Goal: Task Accomplishment & Management: Complete application form

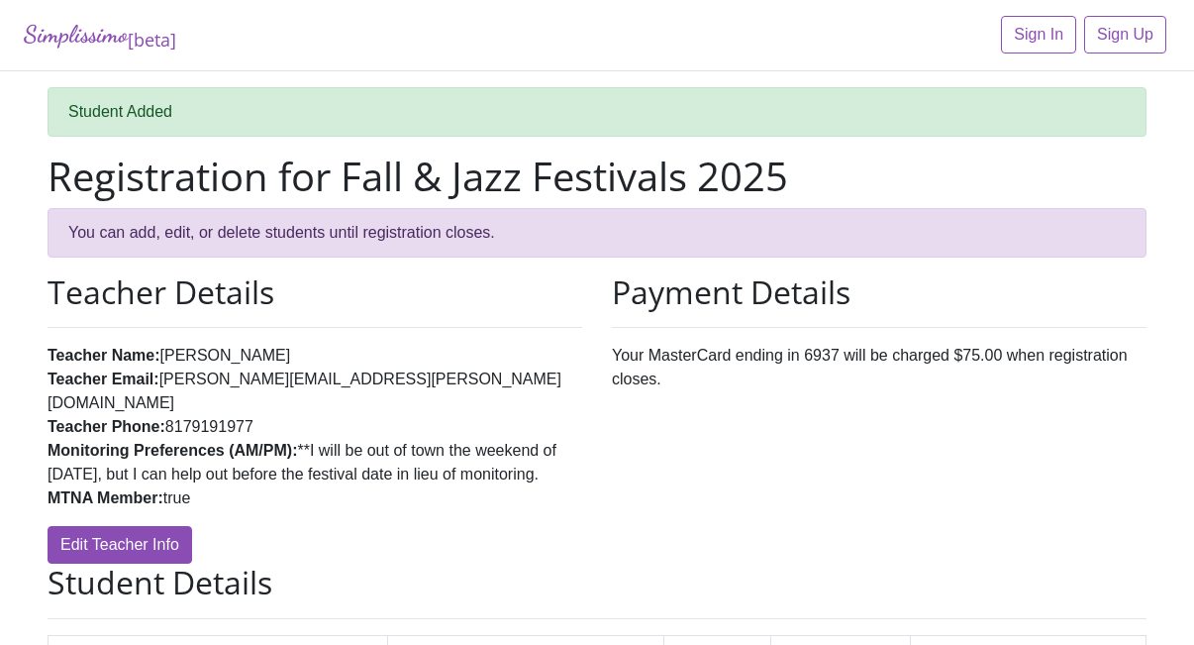
scroll to position [562, 0]
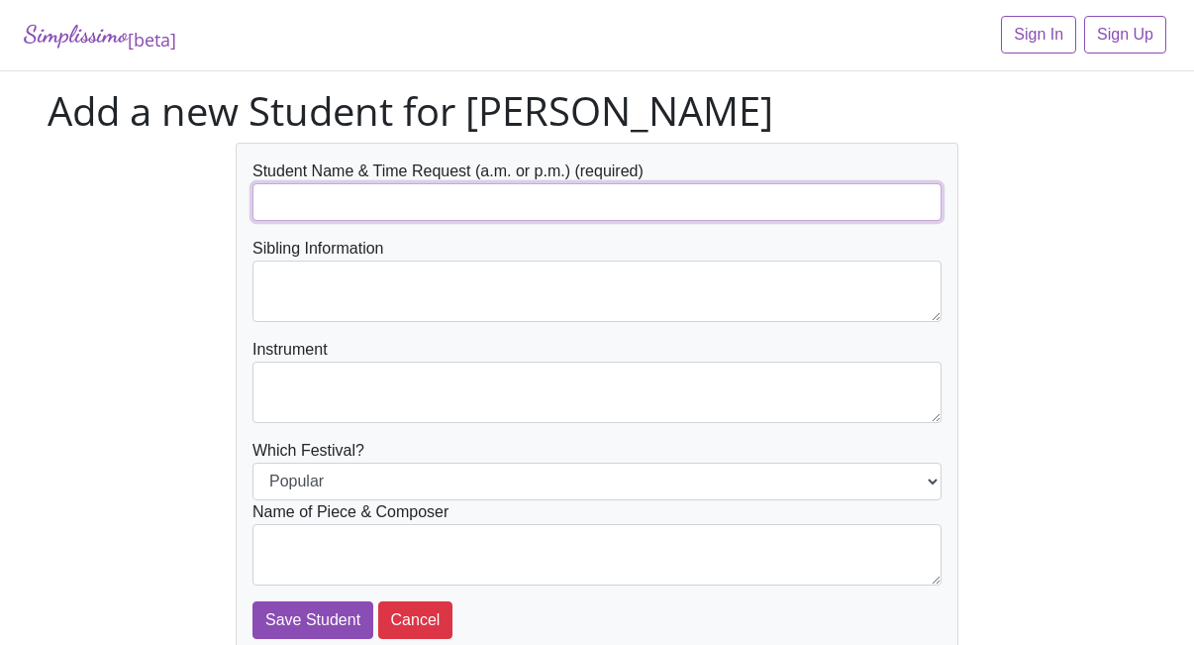
click at [450, 193] on input "text" at bounding box center [597, 202] width 689 height 38
type input "[PERSON_NAME] (AM)"
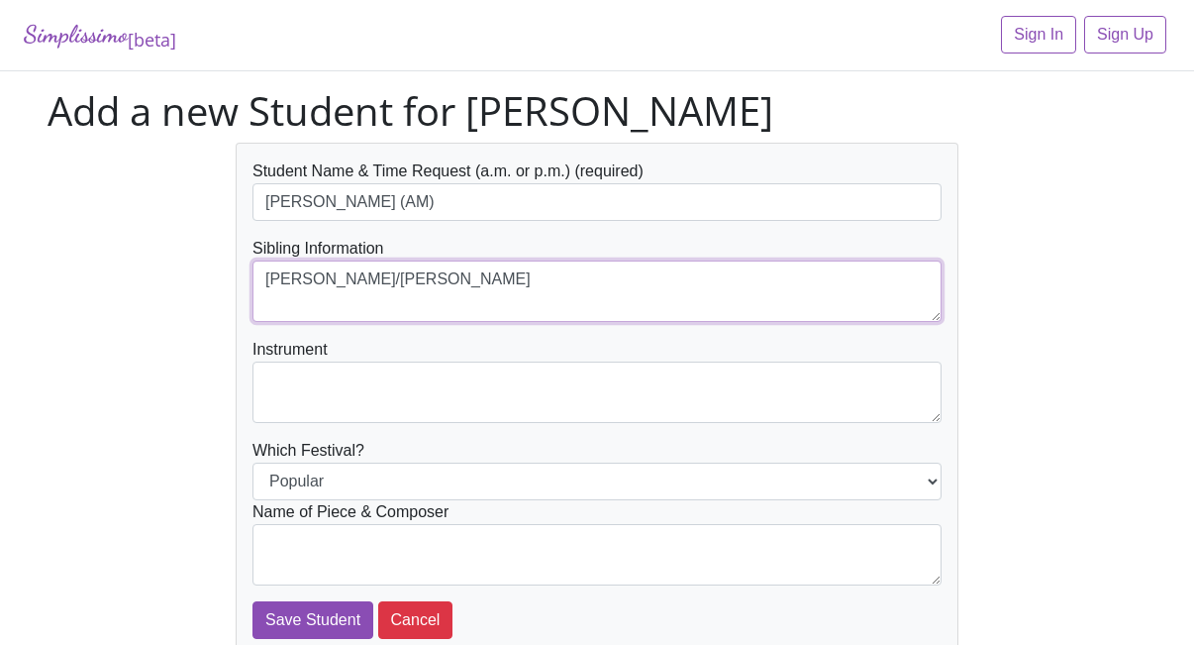
type textarea "[PERSON_NAME]/[PERSON_NAME]"
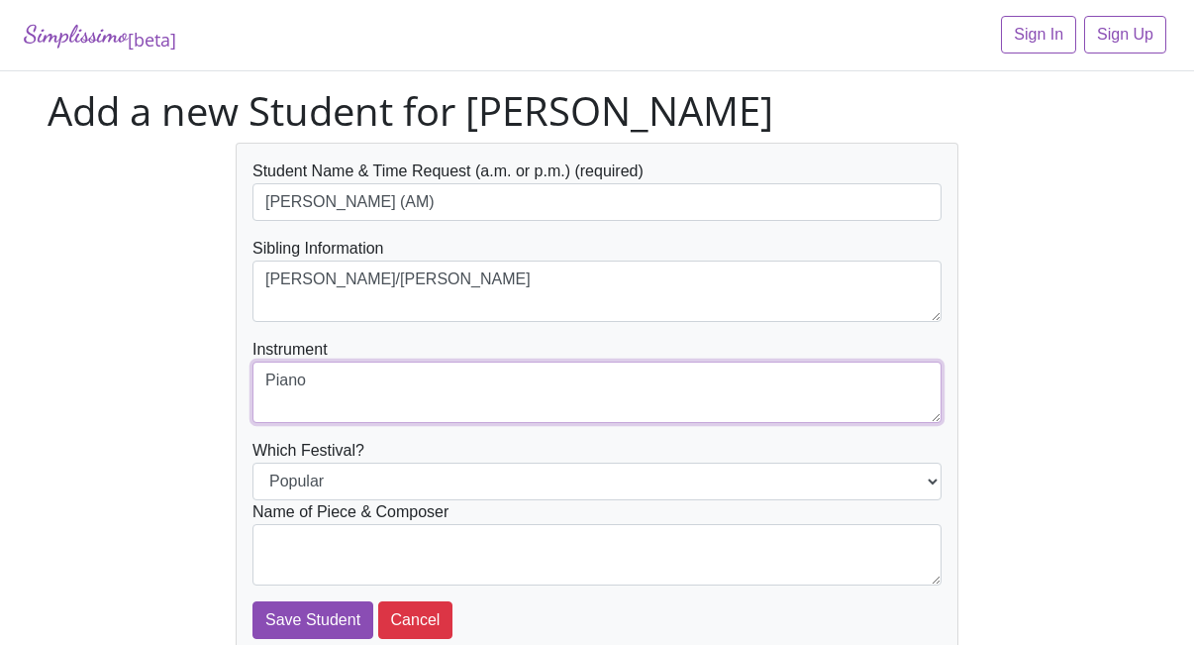
type textarea "Piano"
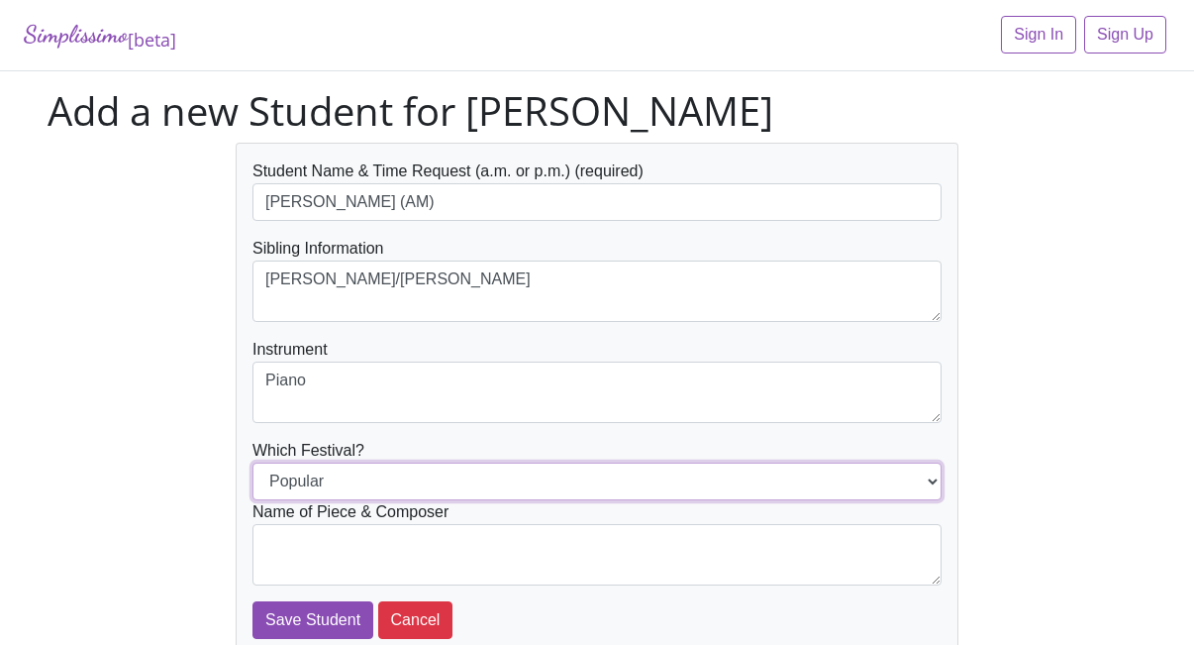
select select "Jazz"
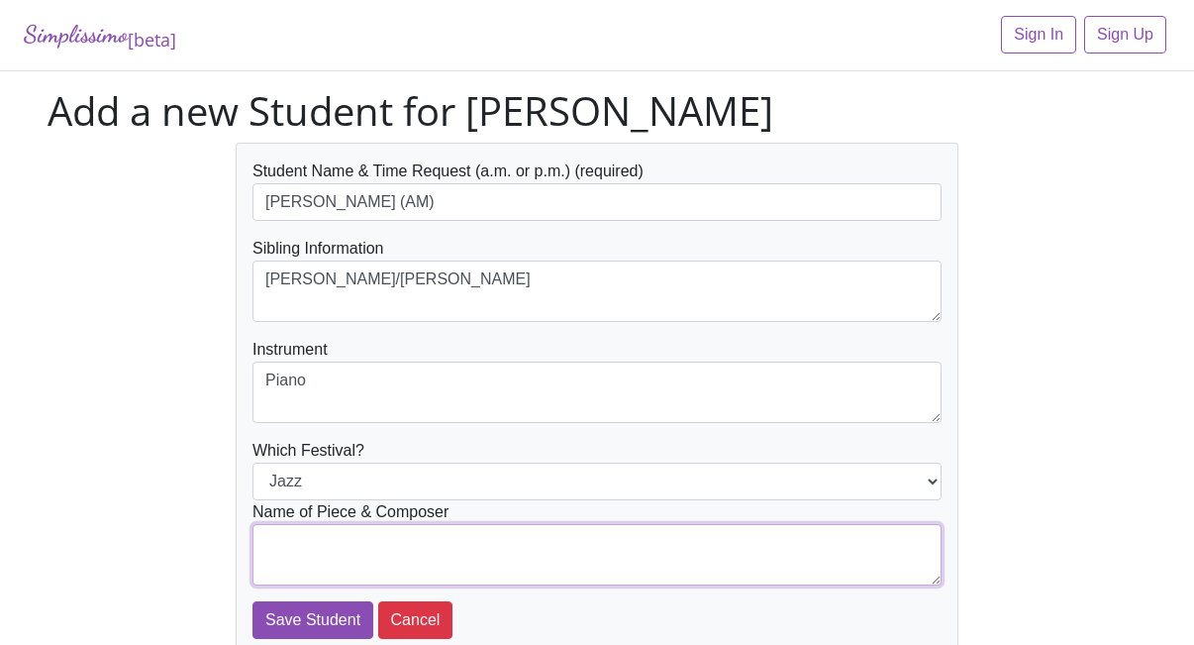
click at [346, 572] on textarea at bounding box center [597, 554] width 689 height 61
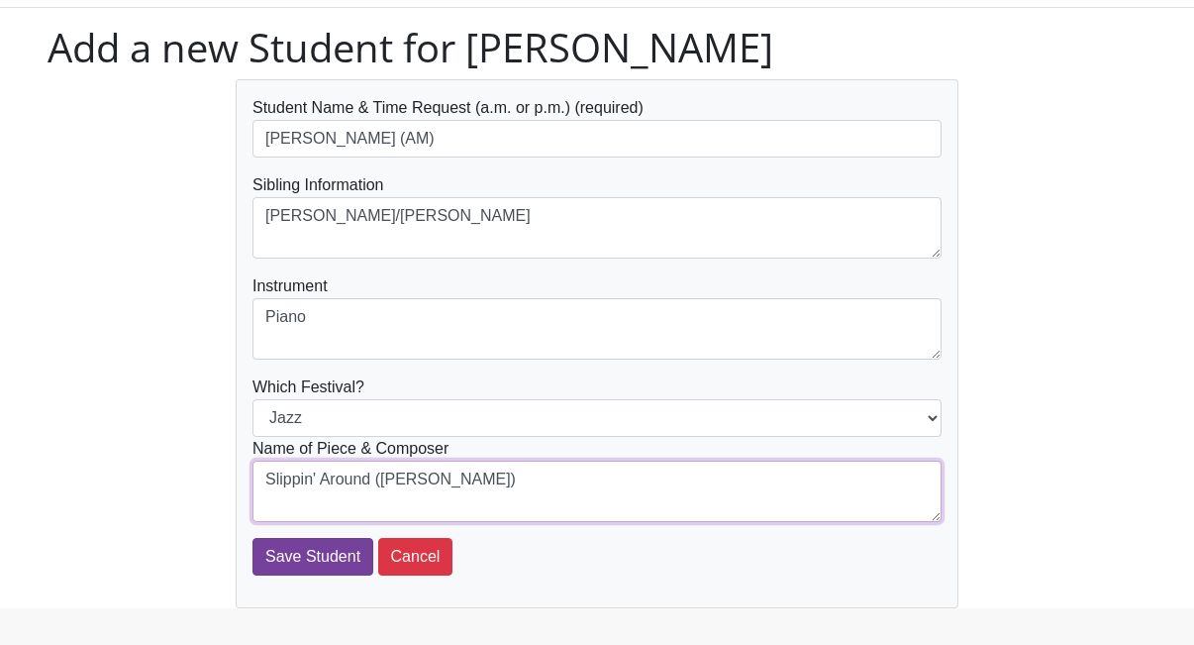
scroll to position [97, 0]
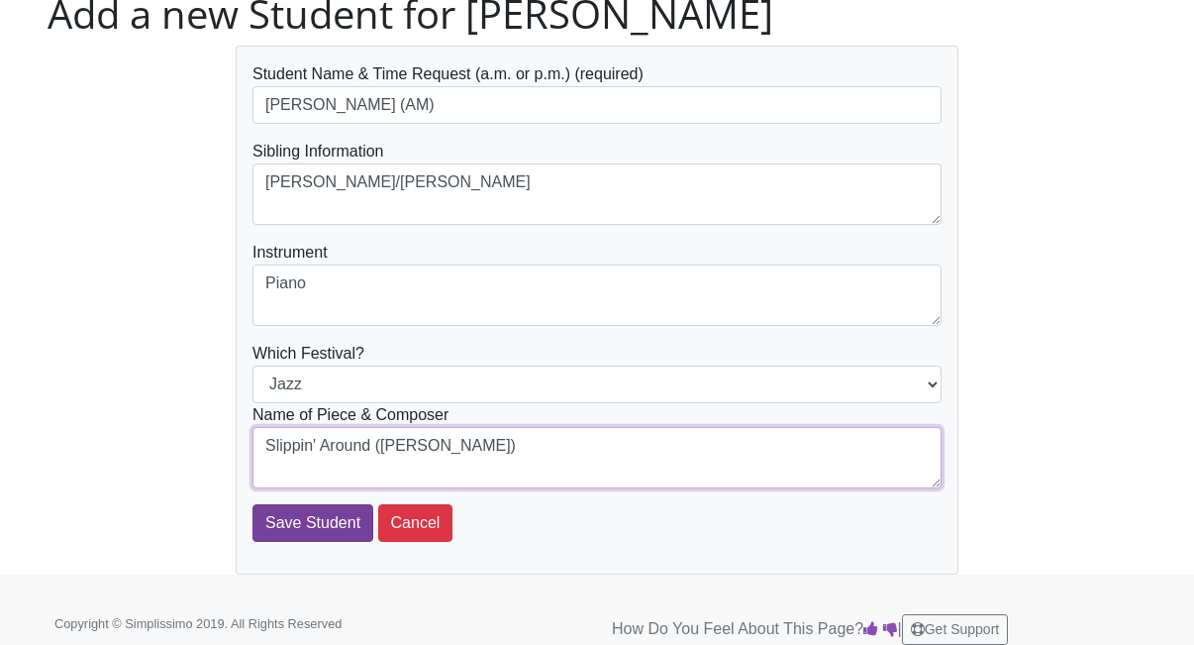
type textarea "Slippin' Around (M. Mier)"
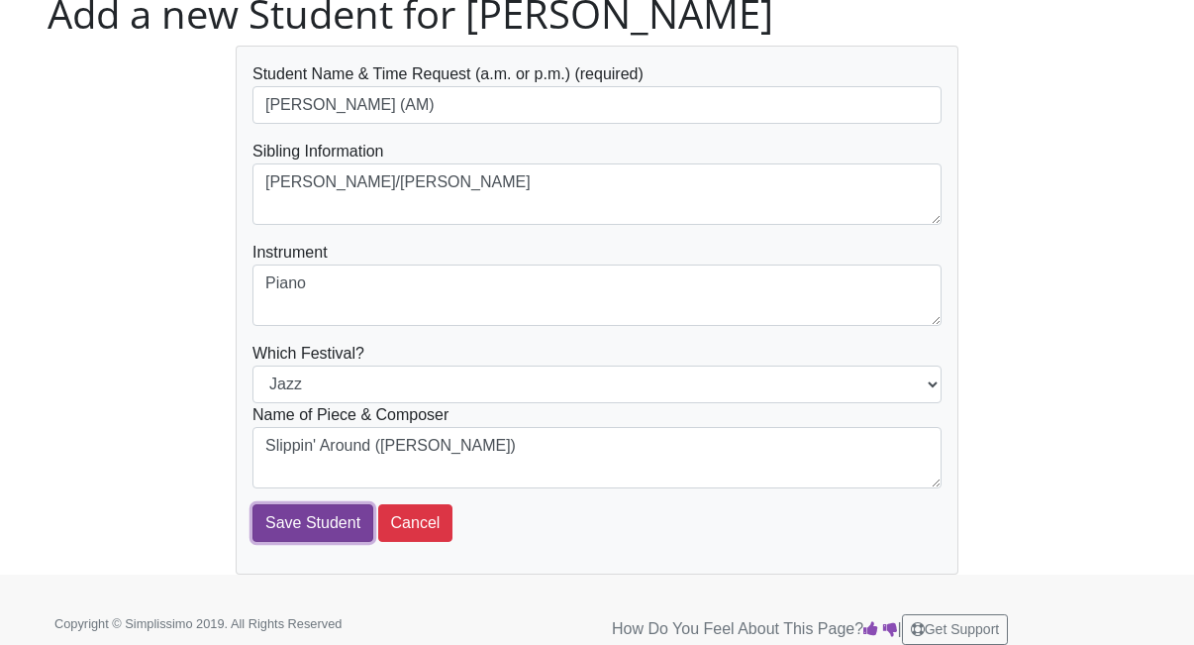
click at [339, 537] on input "Save Student" at bounding box center [313, 523] width 121 height 38
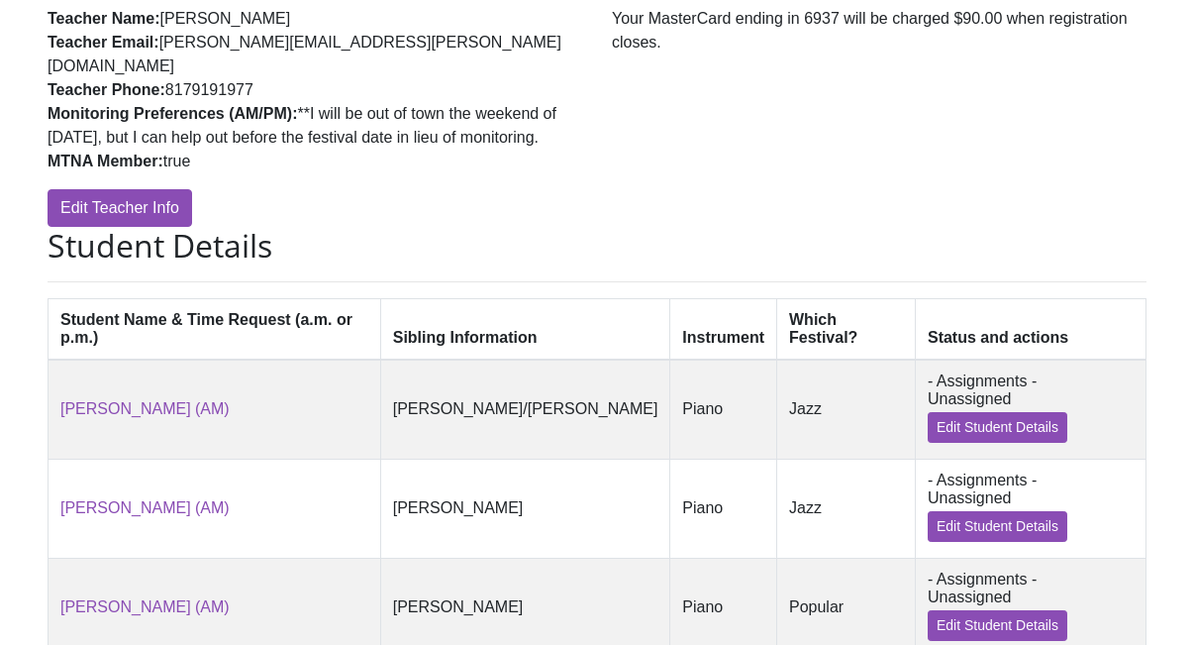
scroll to position [644, 0]
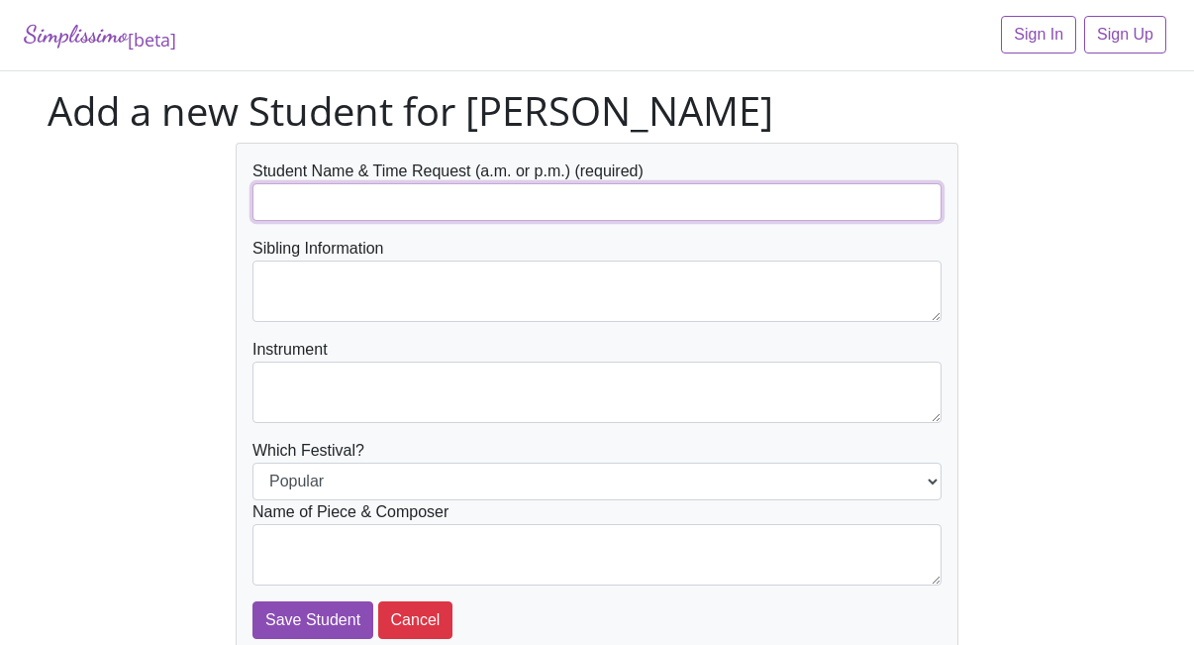
click at [361, 206] on input "text" at bounding box center [597, 202] width 689 height 38
type input "Addison Johnson (AM)"
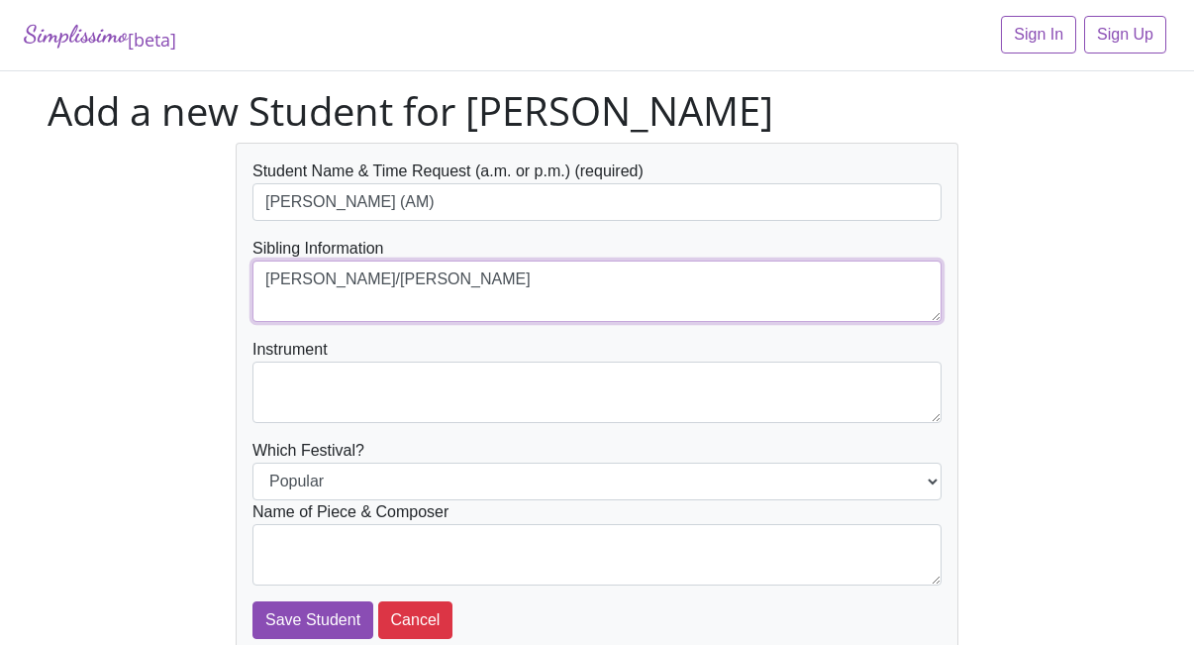
type textarea "Aidan/Abigail Johnson"
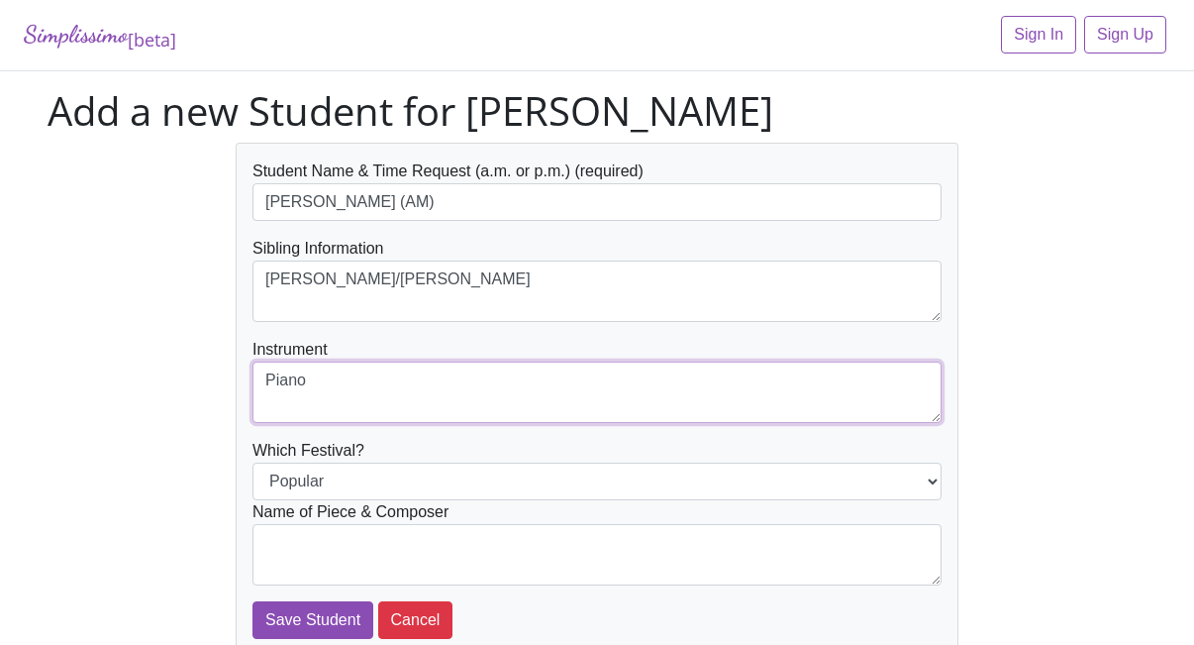
type textarea "Piano"
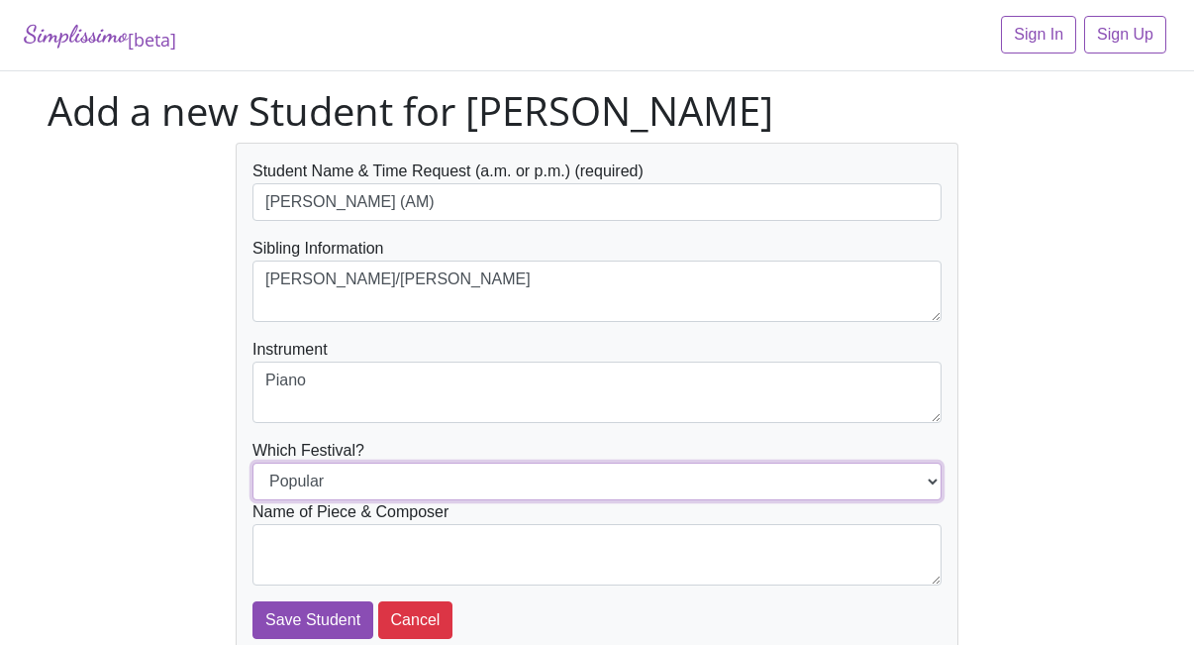
select select "Jazz"
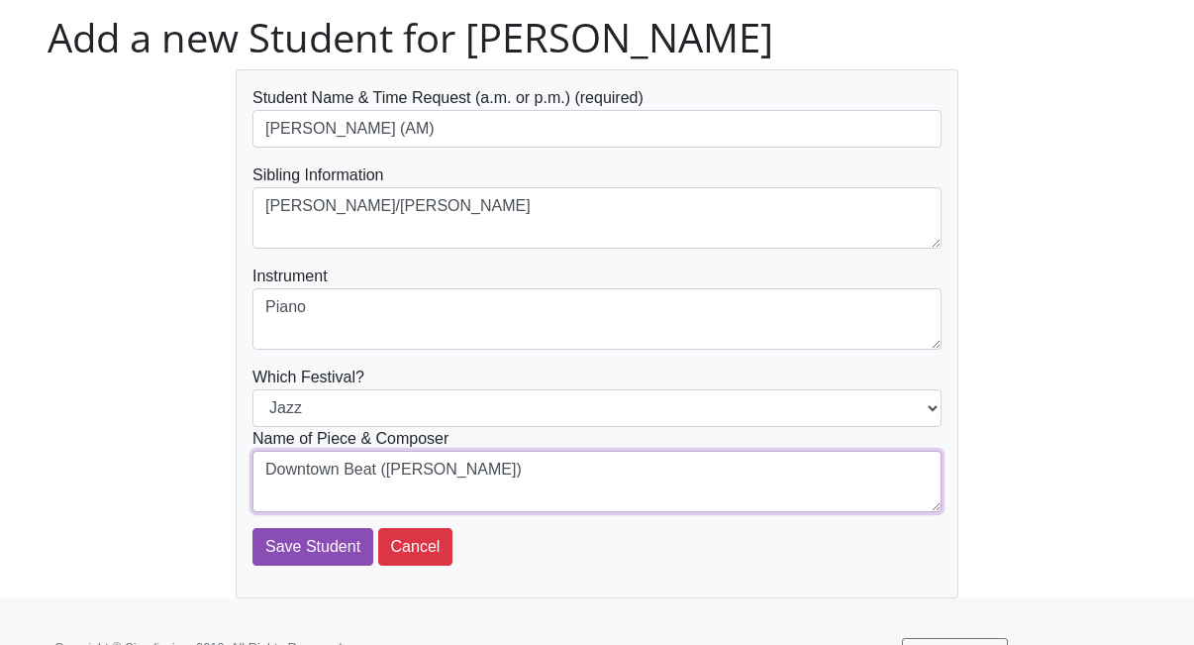
scroll to position [105, 0]
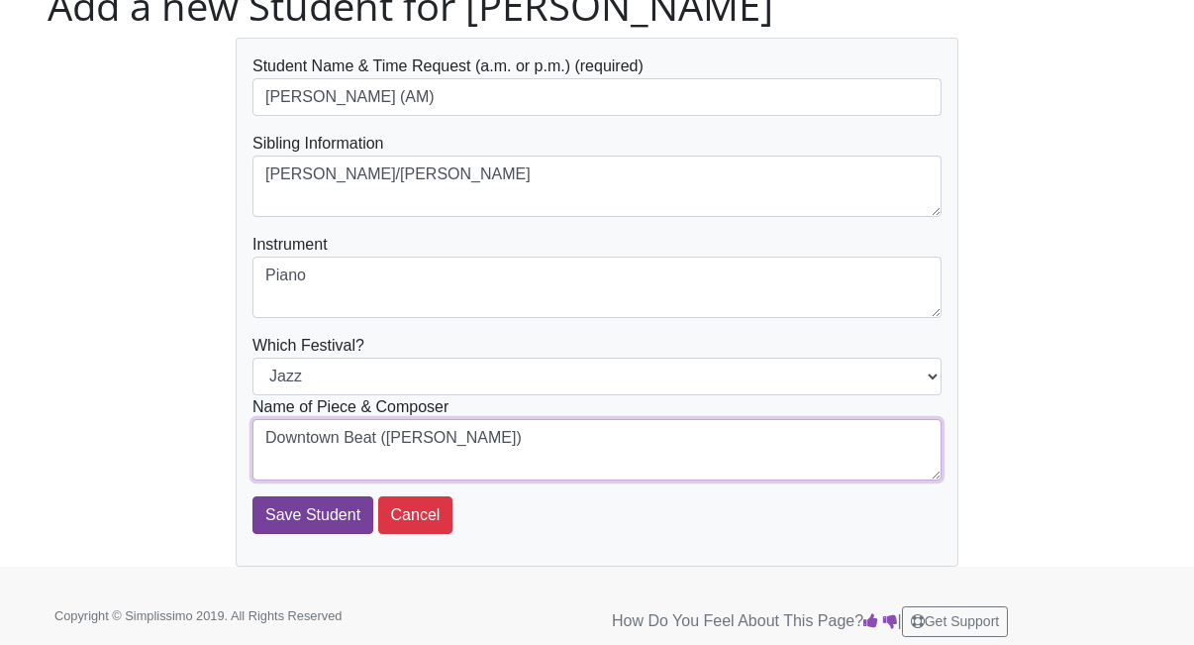
type textarea "Downtown Beat (W. Gillock)"
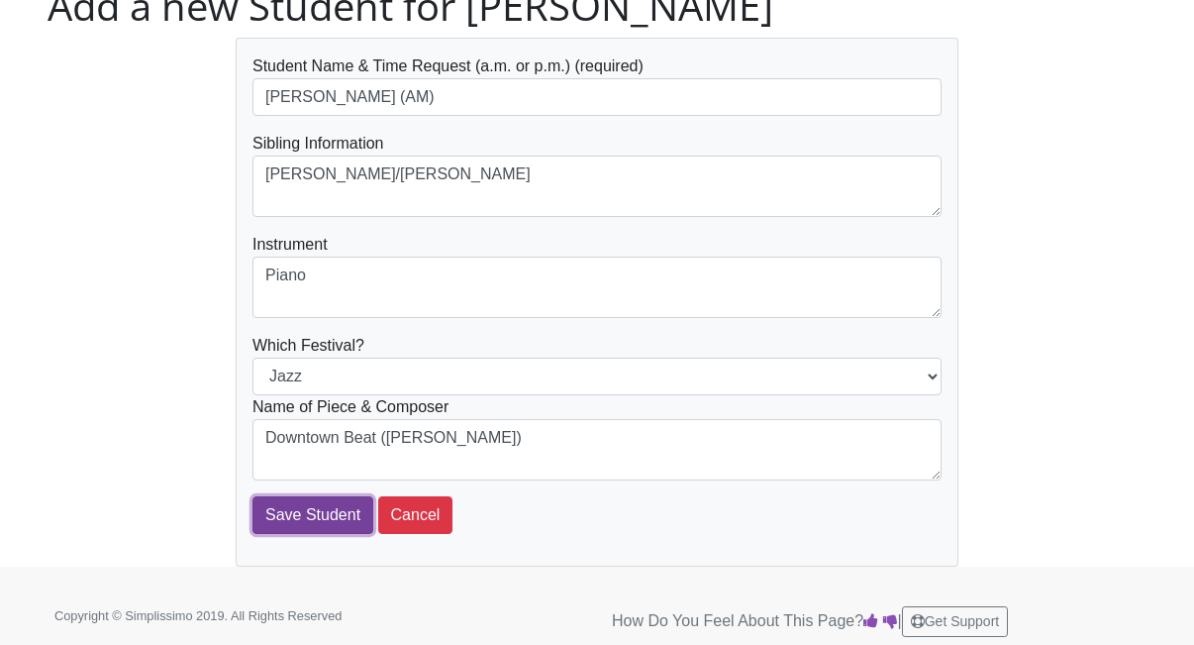
click at [325, 518] on input "Save Student" at bounding box center [313, 515] width 121 height 38
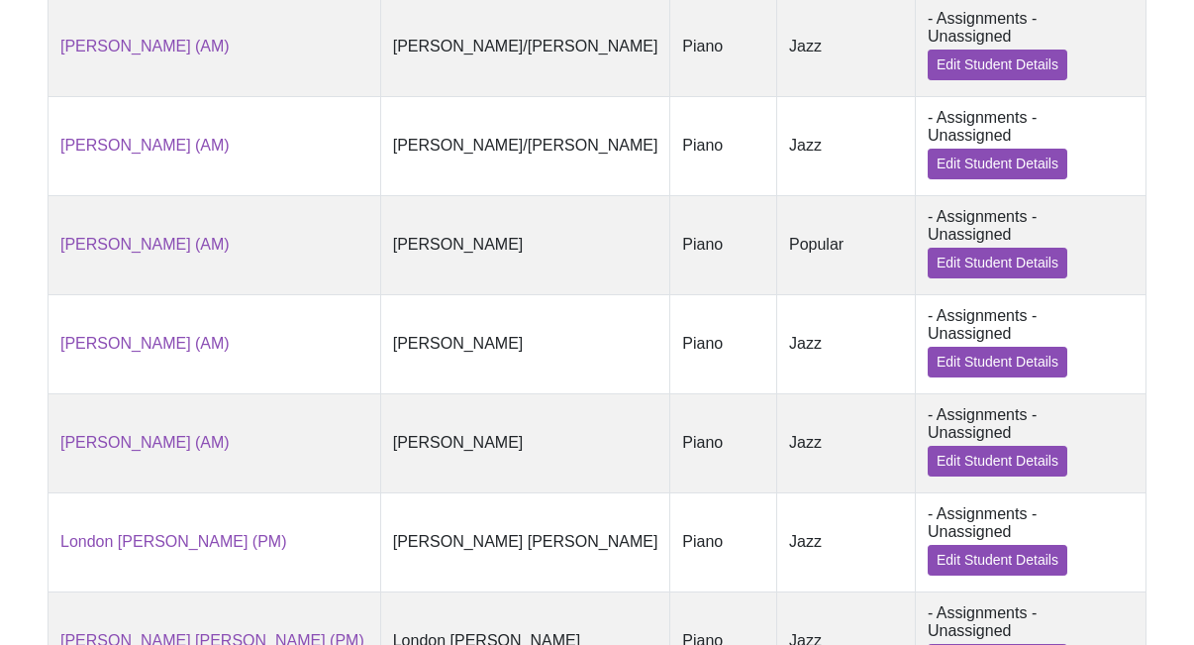
scroll to position [726, 0]
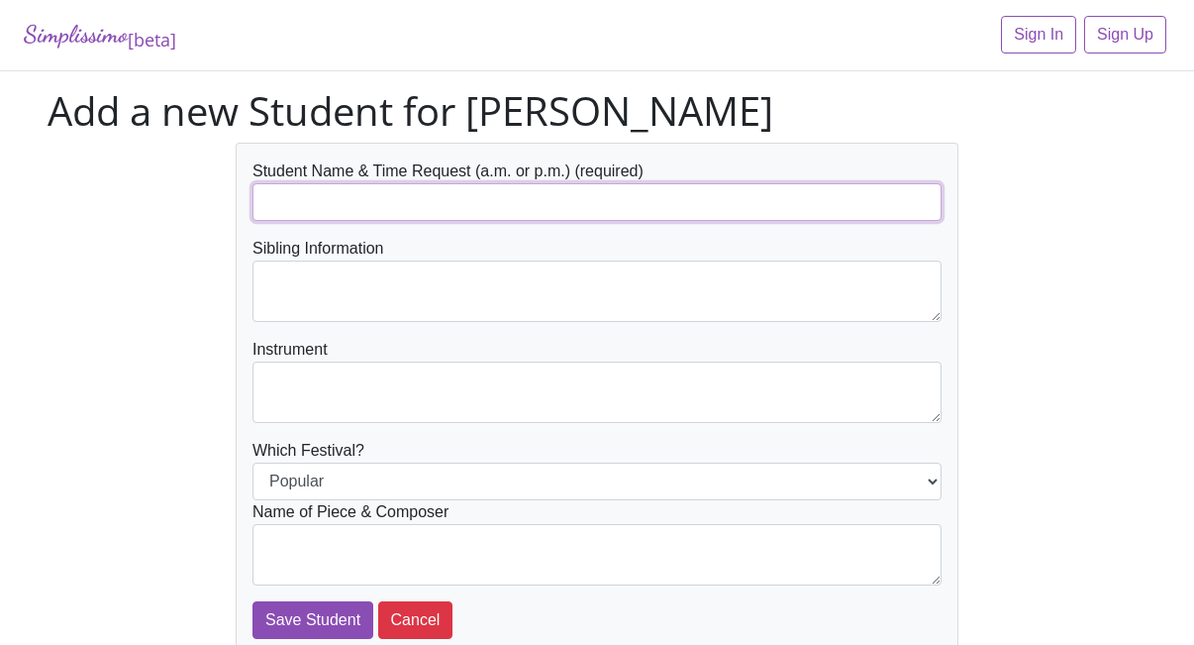
click at [373, 211] on input "text" at bounding box center [597, 202] width 689 height 38
type input "Addison Johnson (AM)"
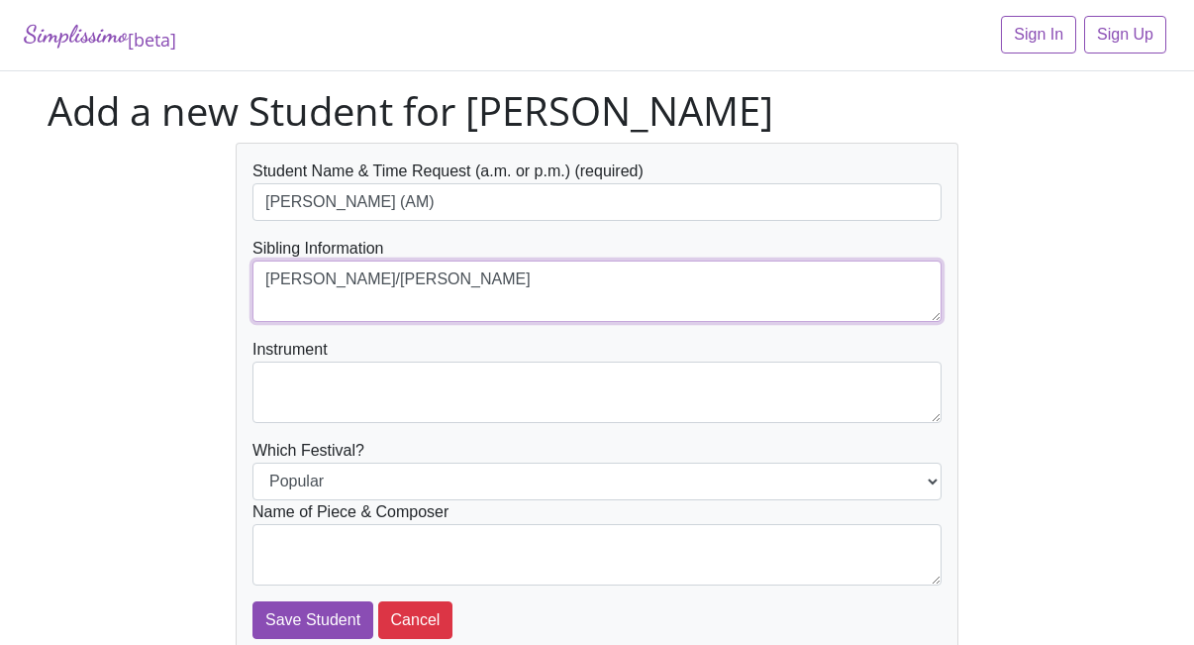
type textarea "Aidan/Abigail Johnson"
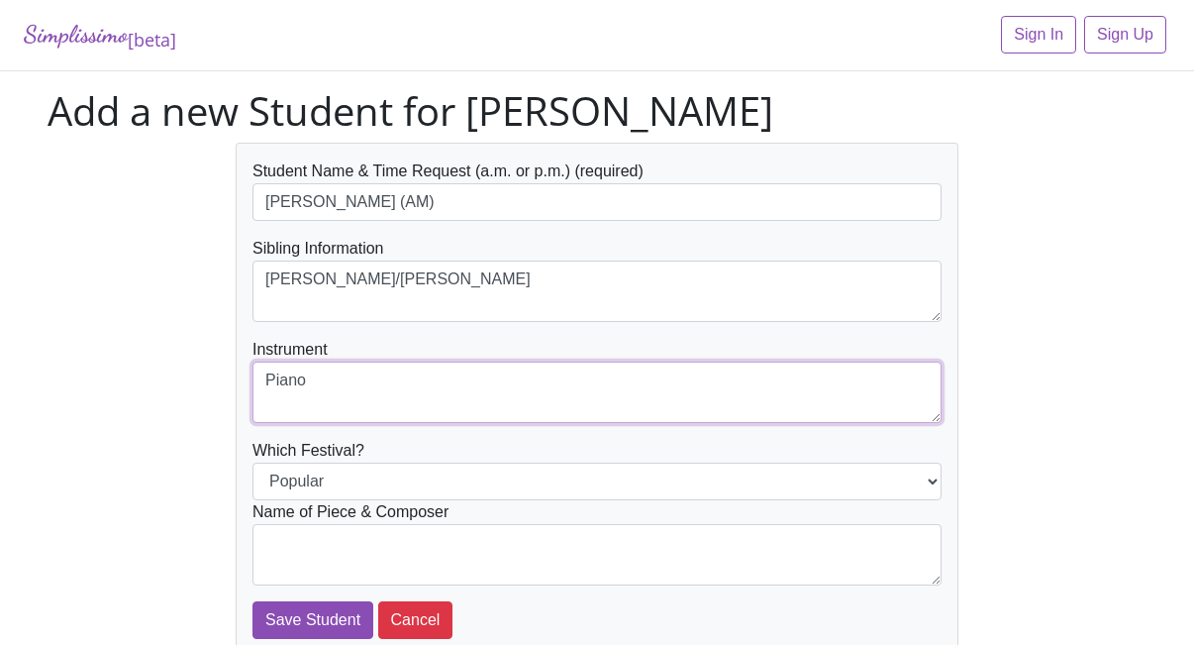
type textarea "Piano"
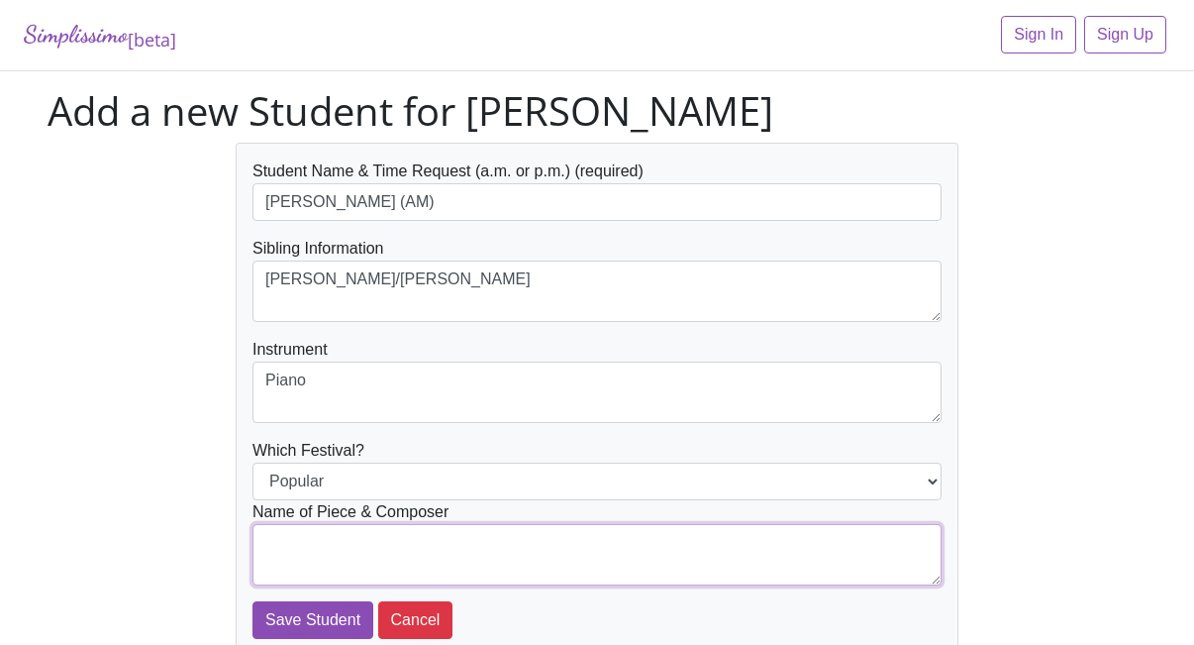
click at [355, 536] on textarea at bounding box center [597, 554] width 689 height 61
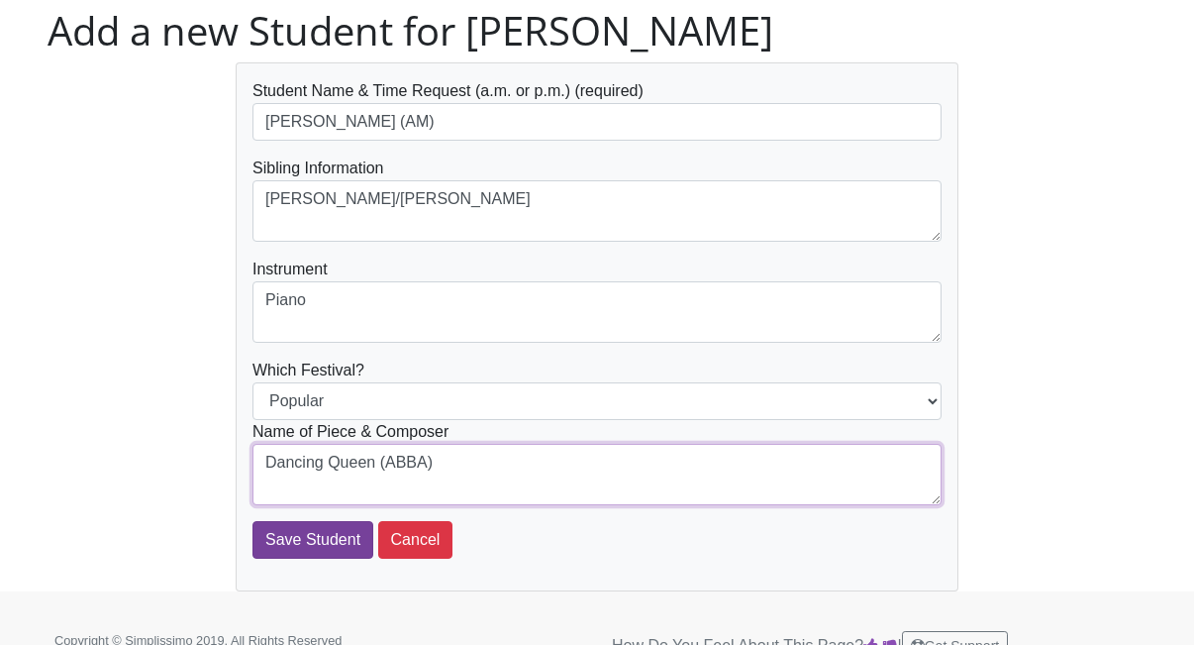
type textarea "Dancing Queen (ABBA)"
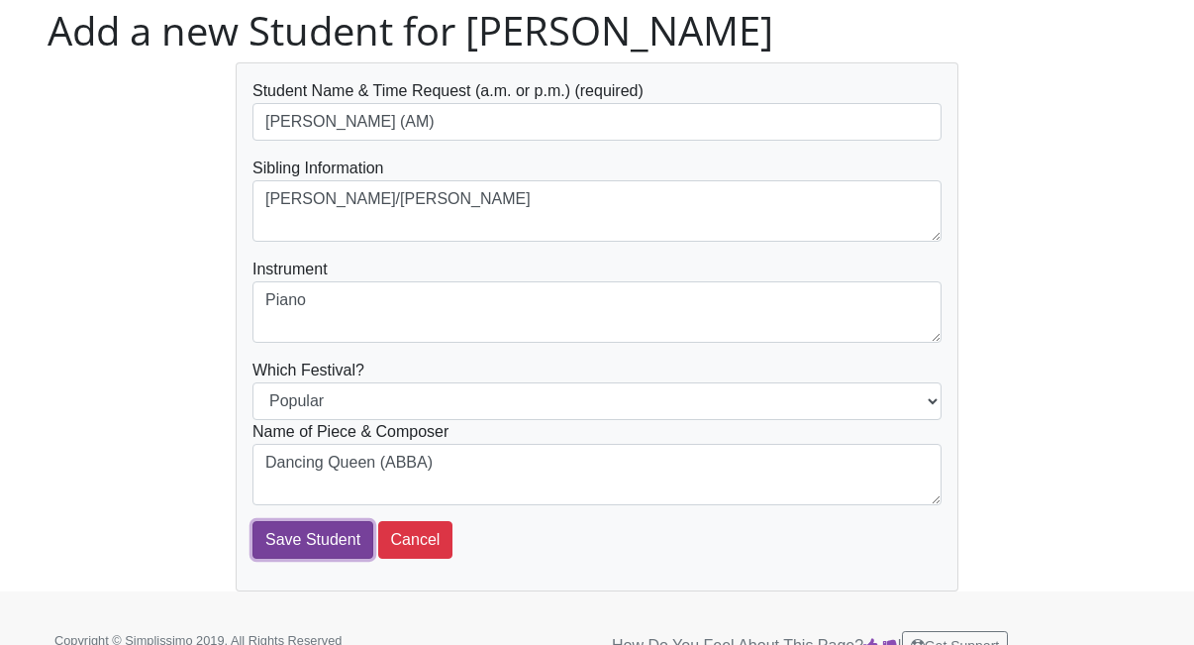
click at [322, 548] on input "Save Student" at bounding box center [313, 540] width 121 height 38
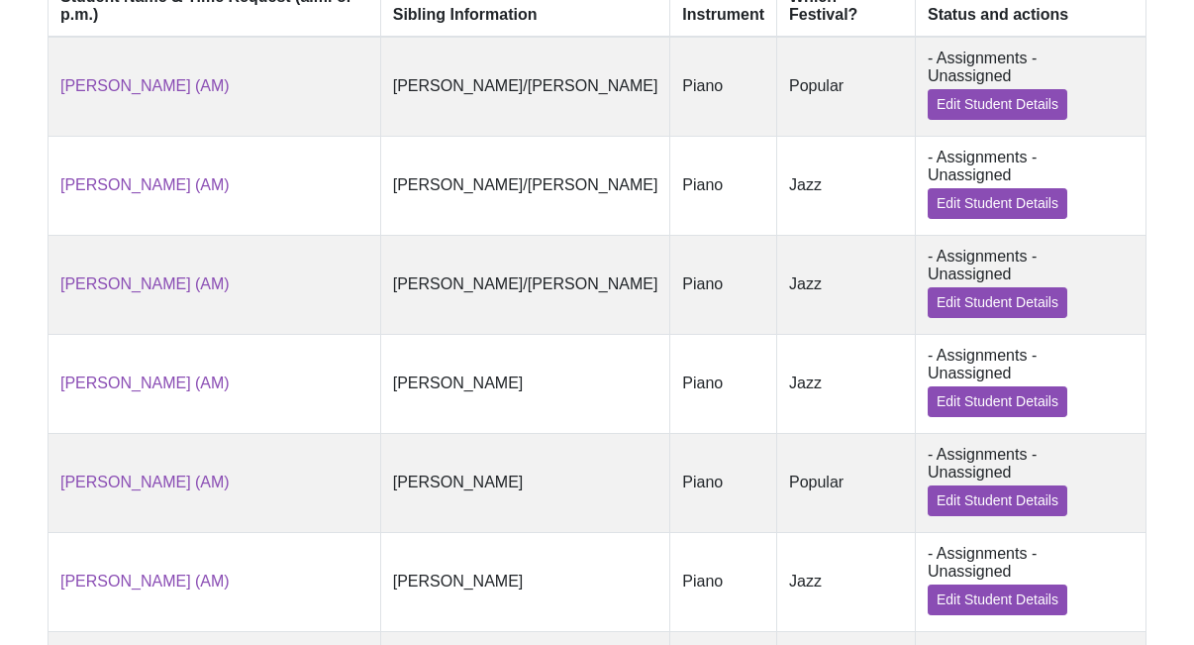
scroll to position [808, 0]
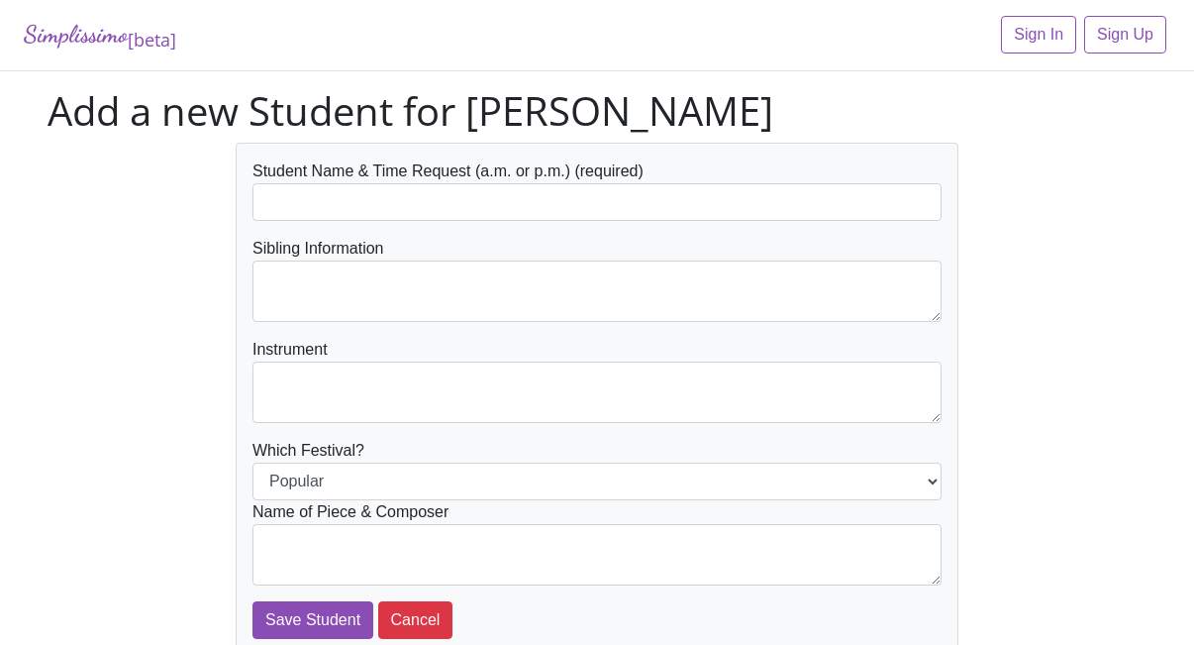
scroll to position [5, 0]
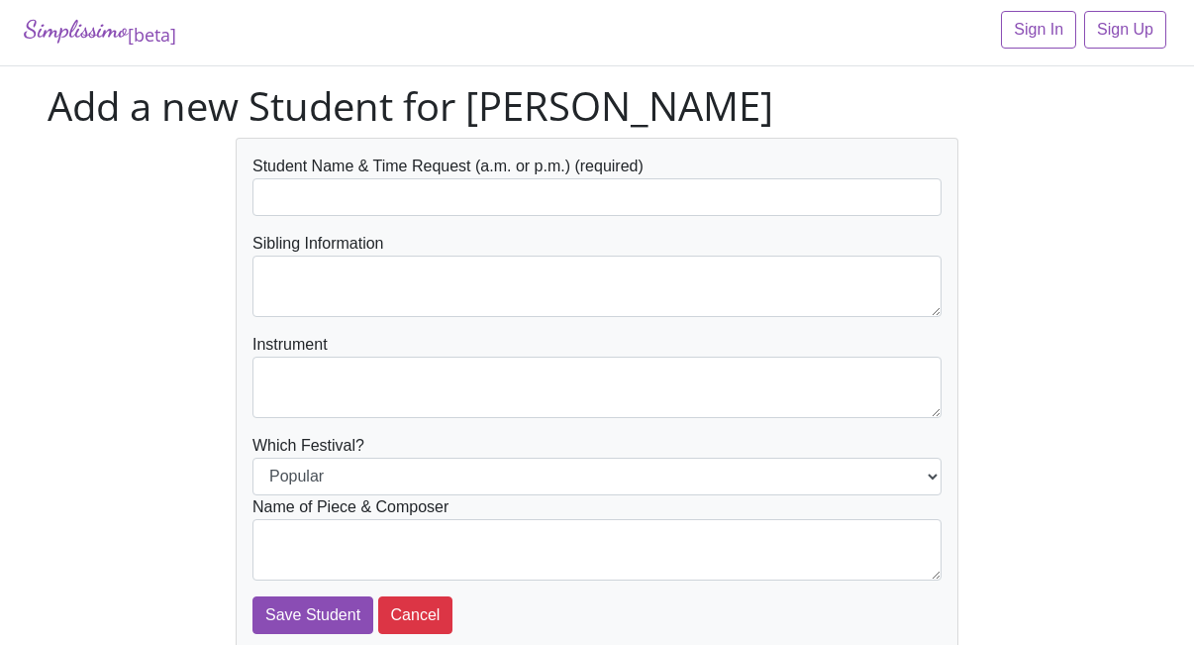
click at [412, 218] on form "Student Name & Time Request (a.m. or p.m.) (required) Sibling Information Instr…" at bounding box center [597, 394] width 689 height 479
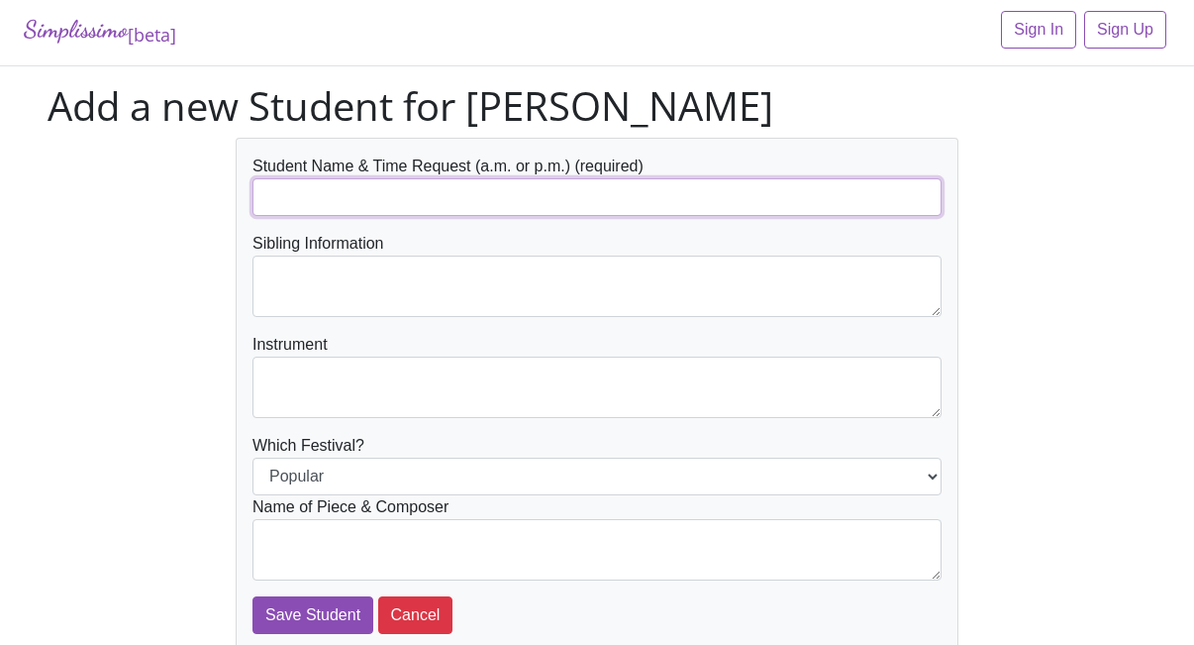
click at [412, 201] on input "text" at bounding box center [597, 197] width 689 height 38
type input "Abigail Johnson (AM)"
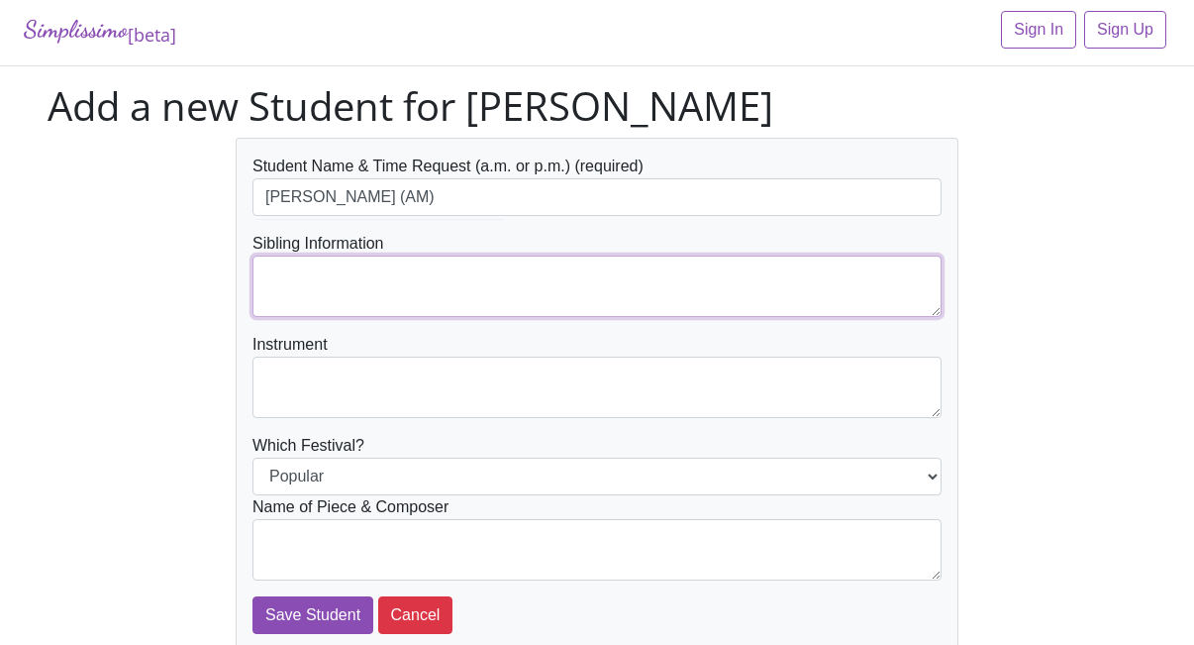
type textarea "P"
type textarea "Aidan/Addison Johnson"
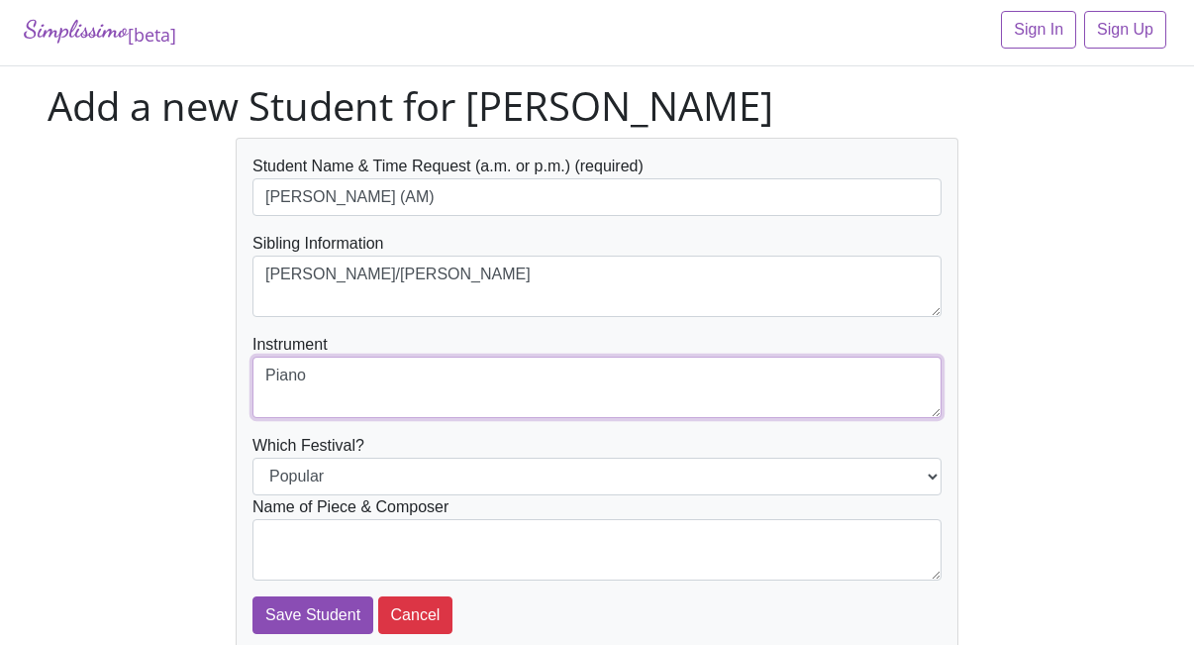
type textarea "Piano"
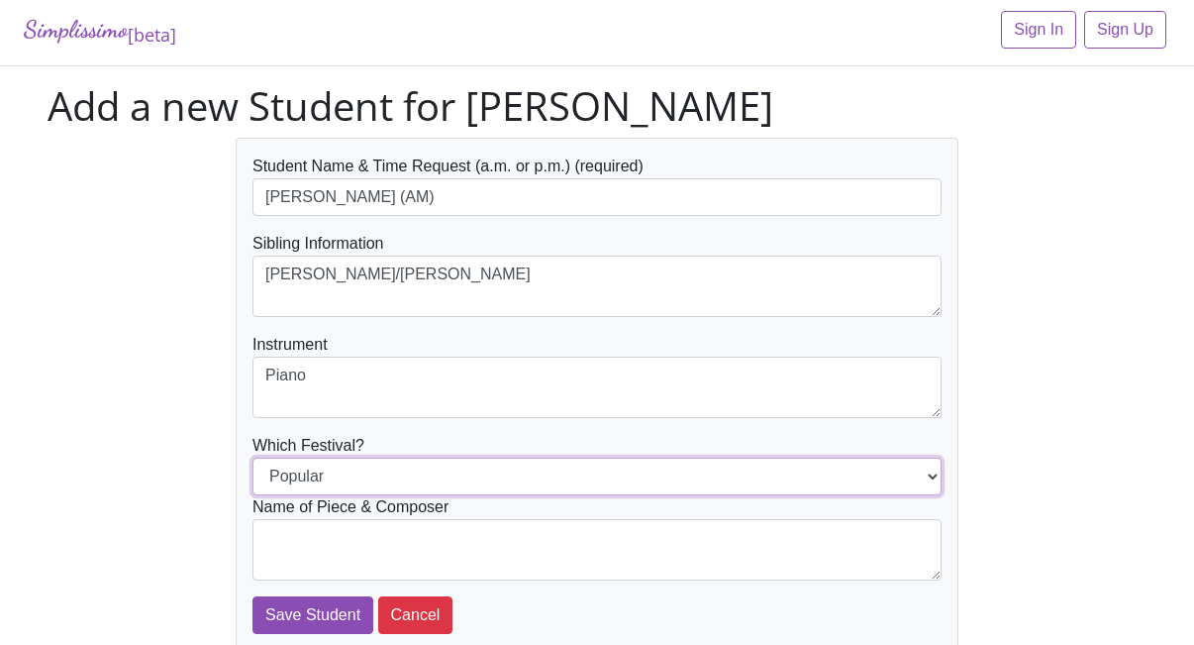
select select "Jazz"
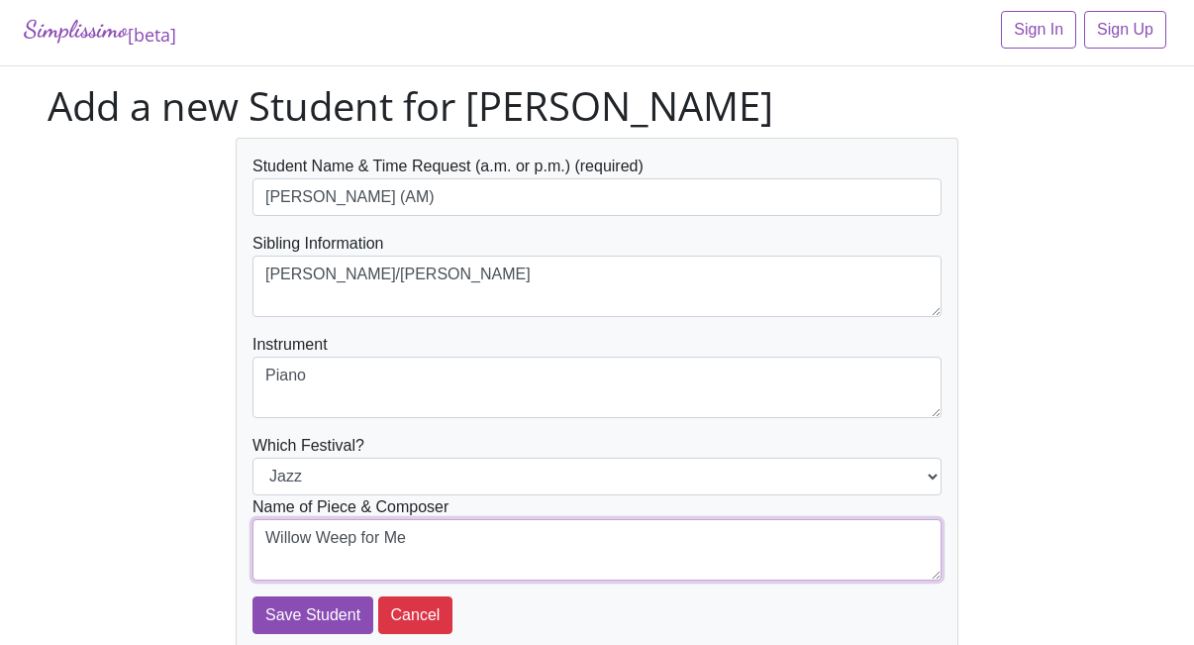
click at [455, 546] on textarea "Willow Weep for Me" at bounding box center [597, 549] width 689 height 61
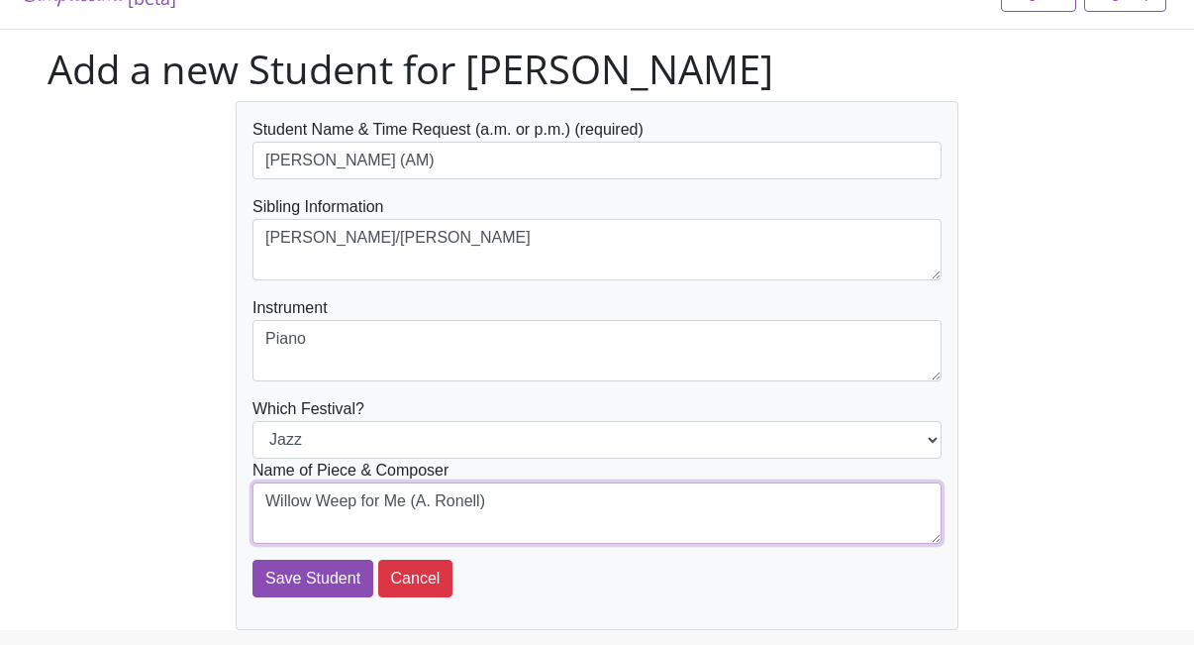
scroll to position [44, 0]
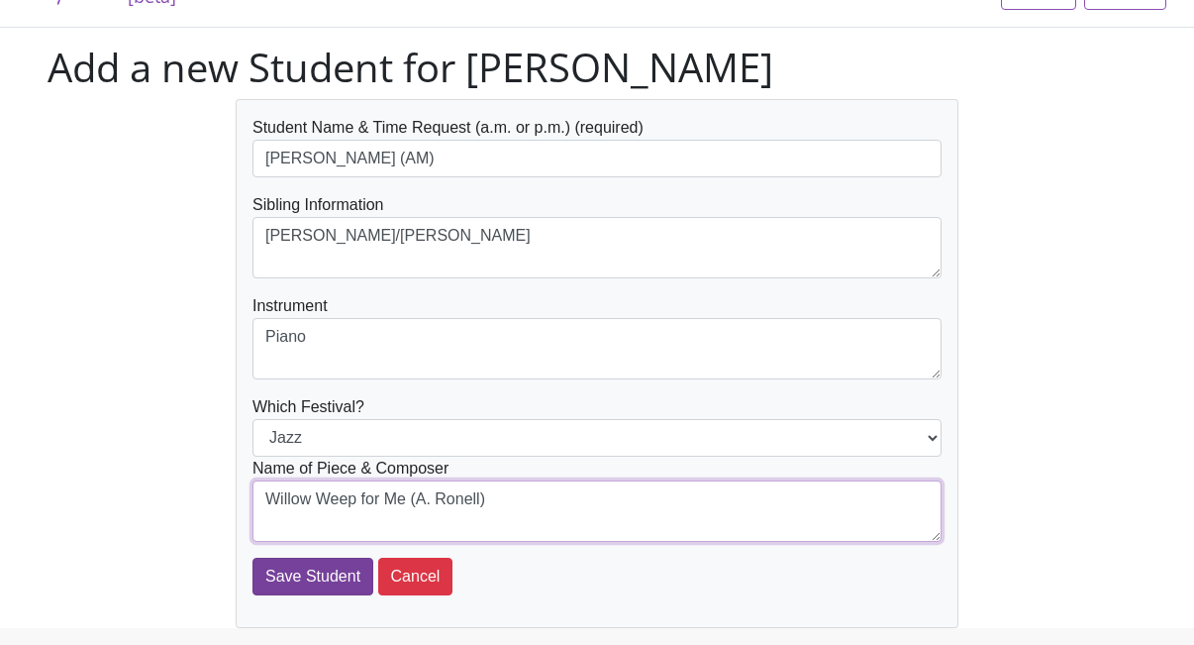
type textarea "Willow Weep for Me (A. Ronell)"
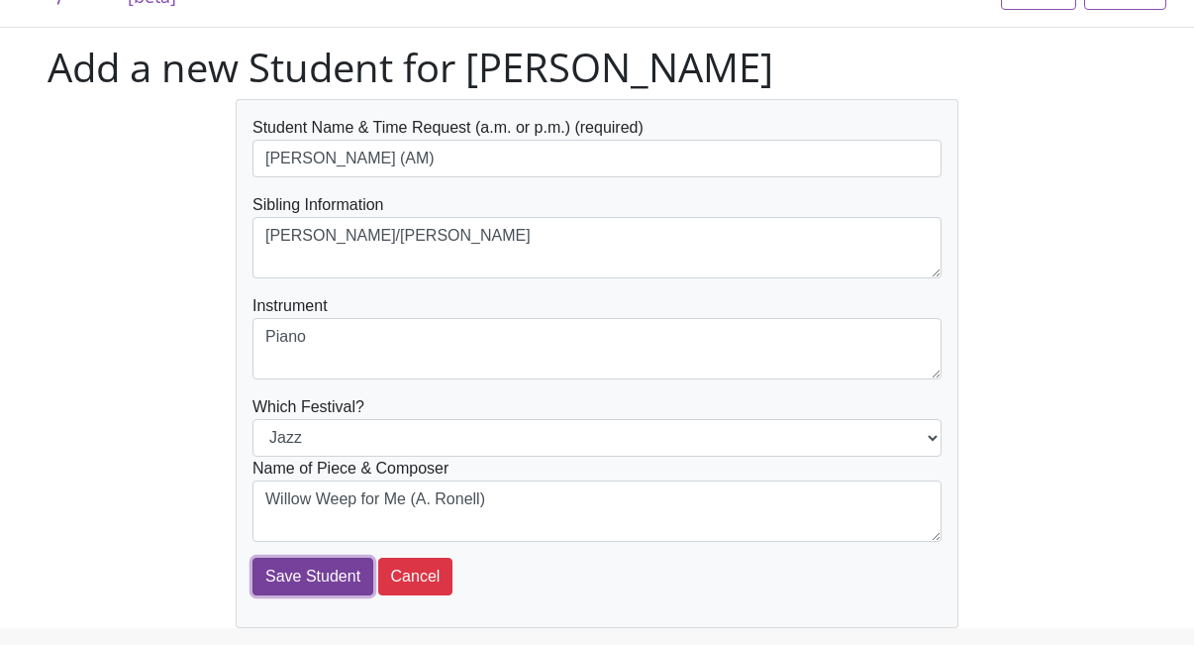
click at [295, 587] on input "Save Student" at bounding box center [313, 577] width 121 height 38
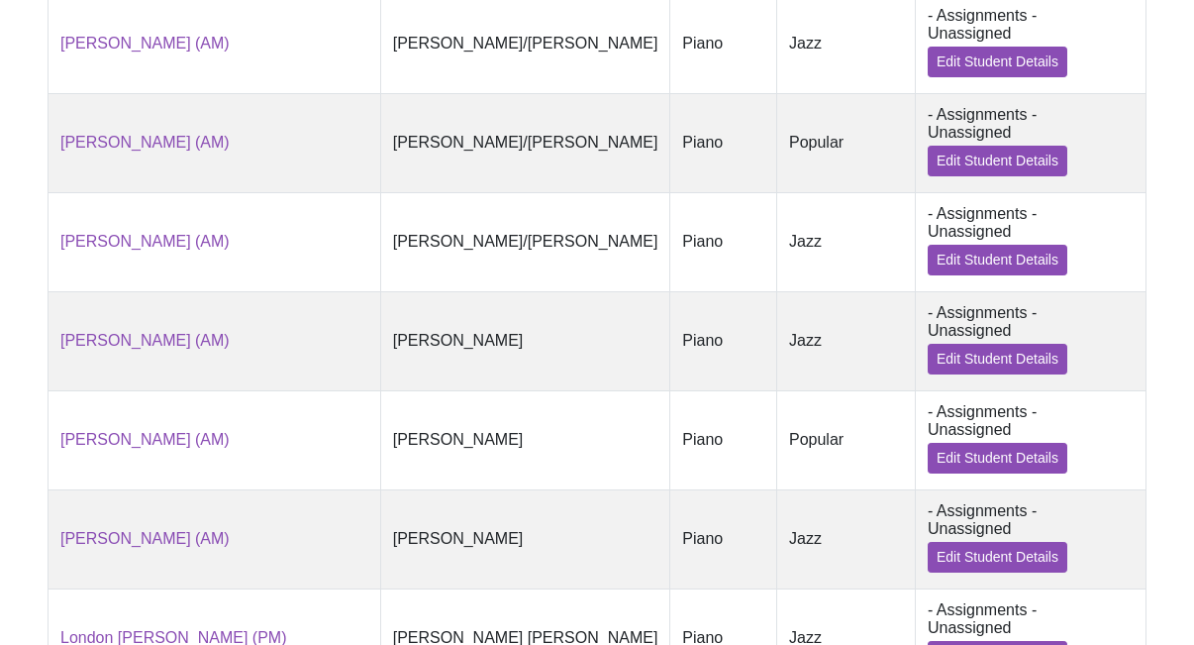
scroll to position [890, 0]
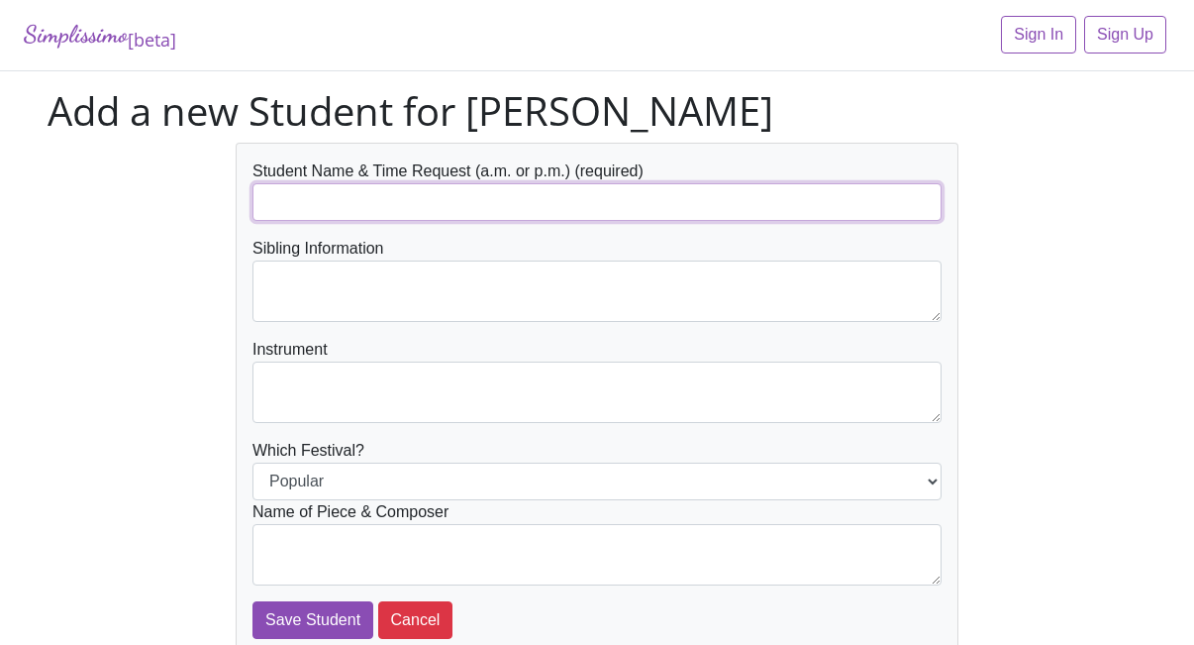
click at [327, 218] on input "text" at bounding box center [597, 202] width 689 height 38
type input "[PERSON_NAME]"
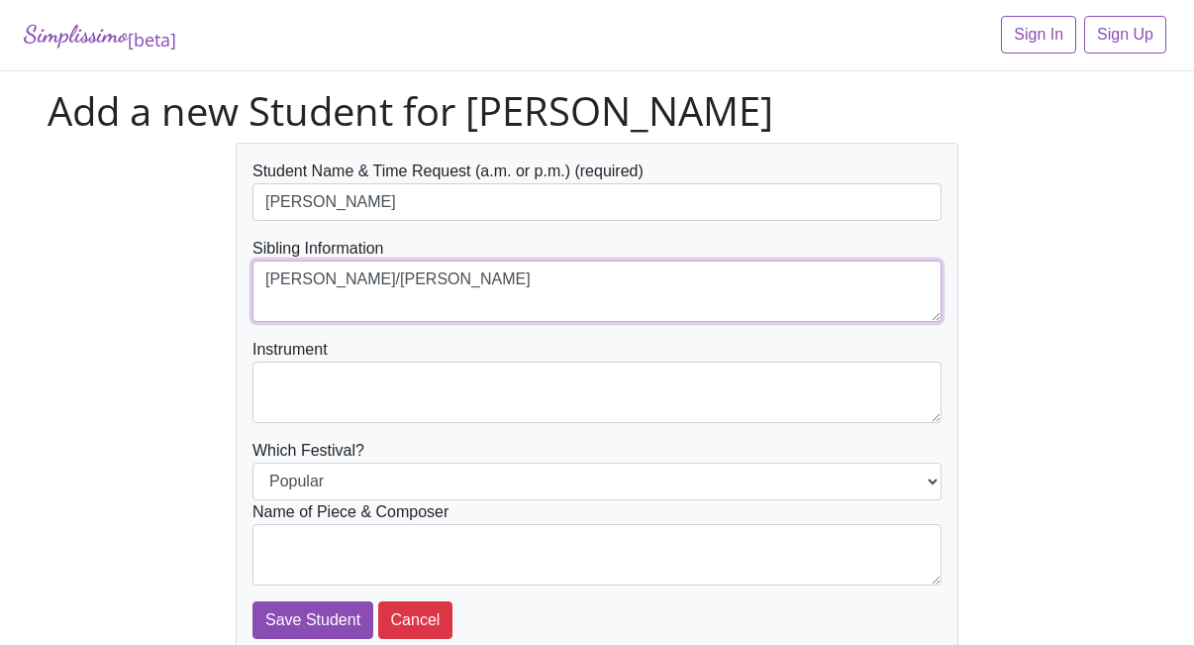
type textarea "[PERSON_NAME]/[PERSON_NAME]"
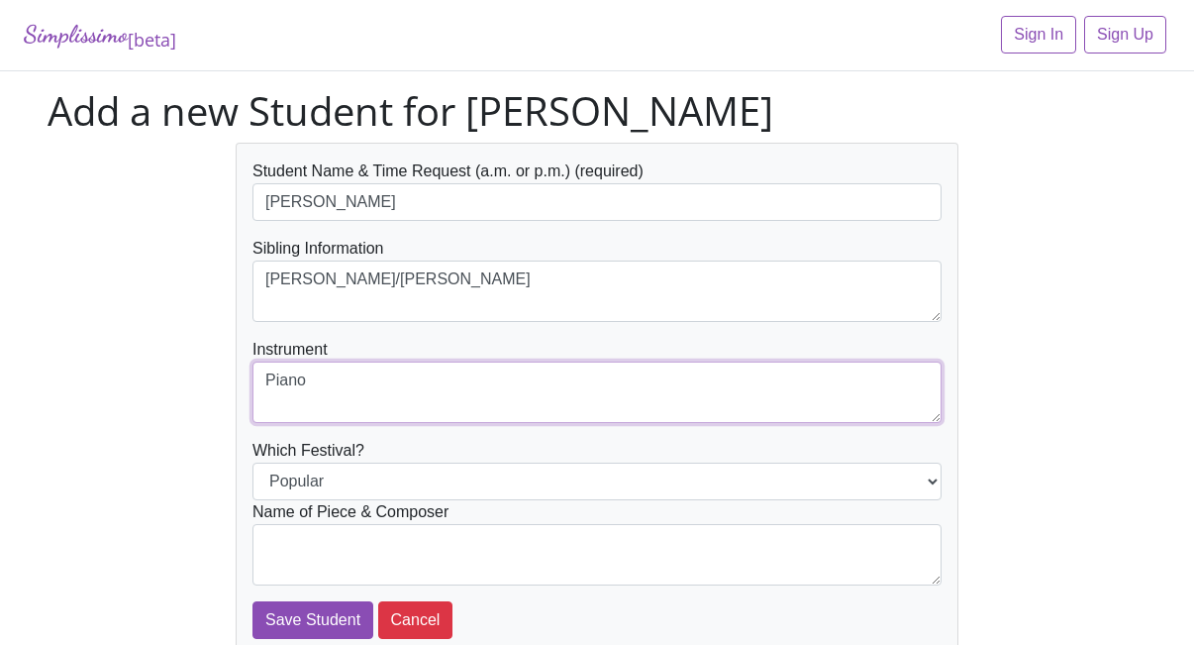
type textarea "Piano"
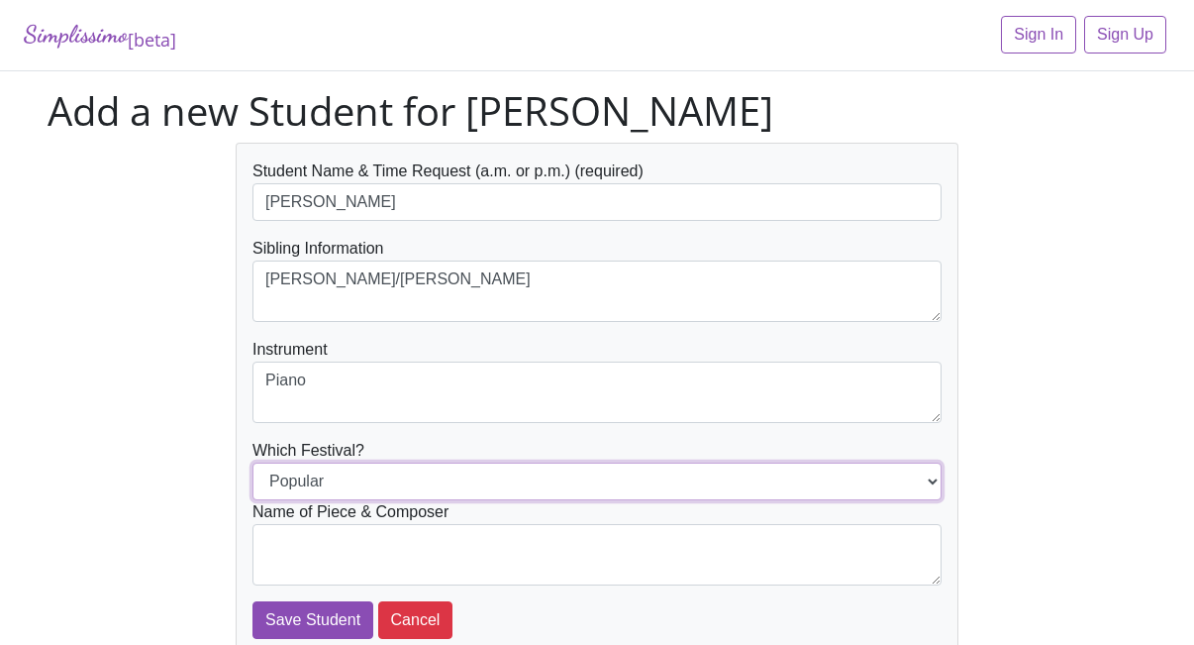
select select "Jazz"
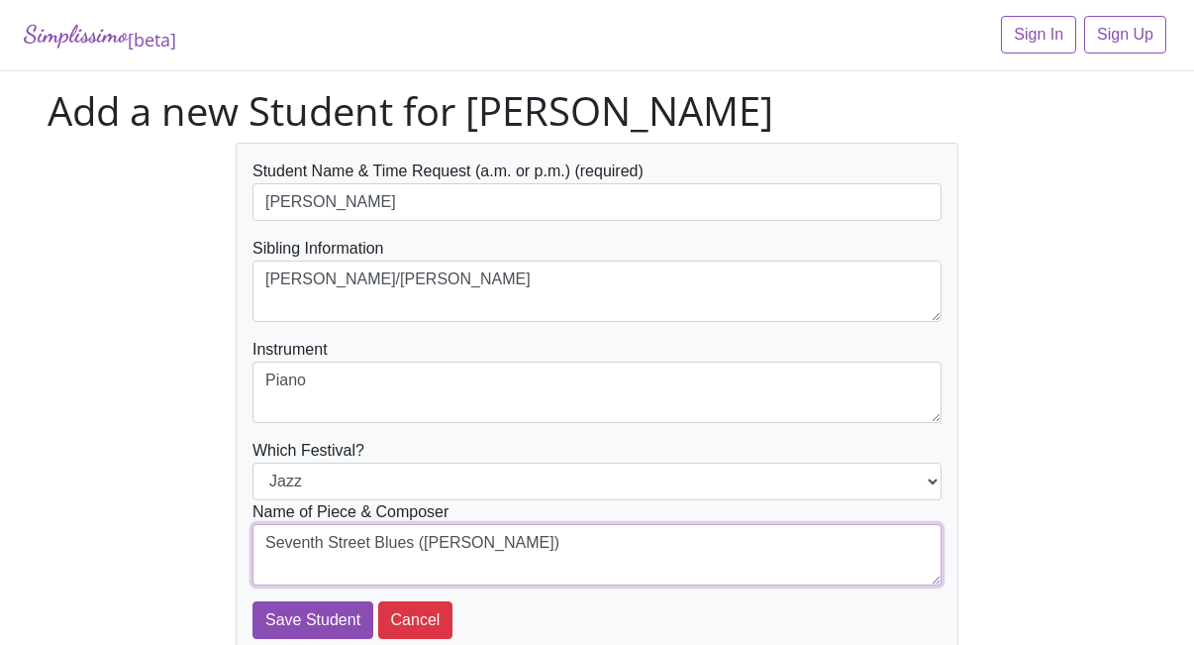
type textarea "Seventh Street Blues (M. Mier)"
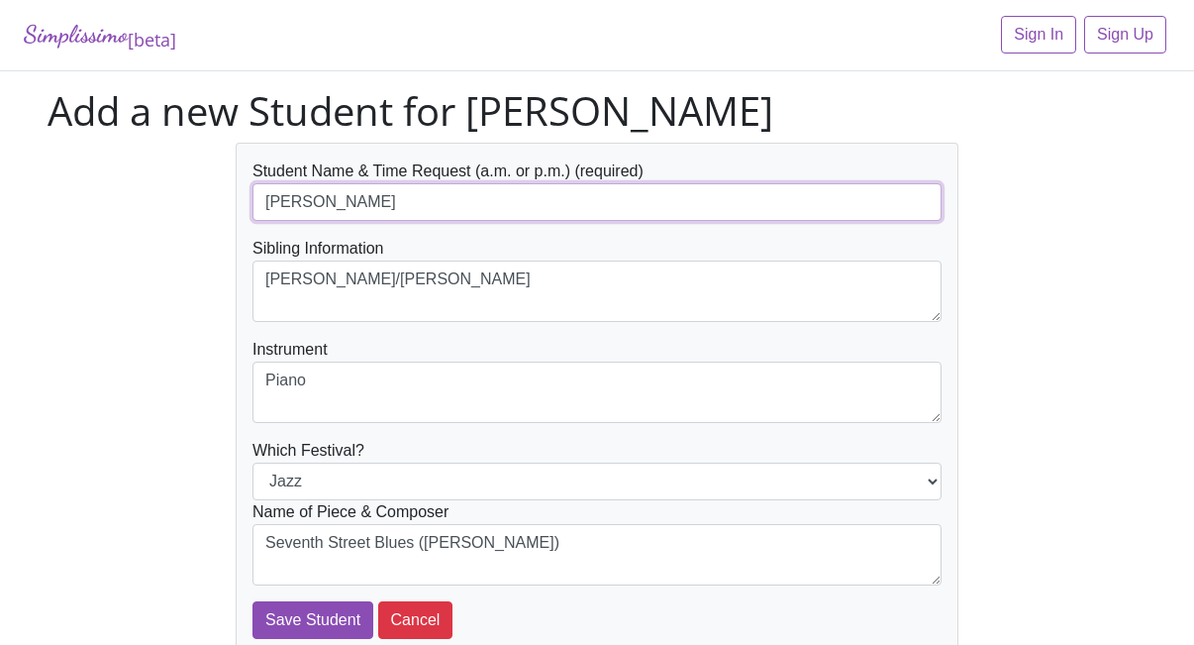
click at [447, 193] on input "Madeline Pierce" at bounding box center [597, 202] width 689 height 38
type input "[PERSON_NAME] (AM)"
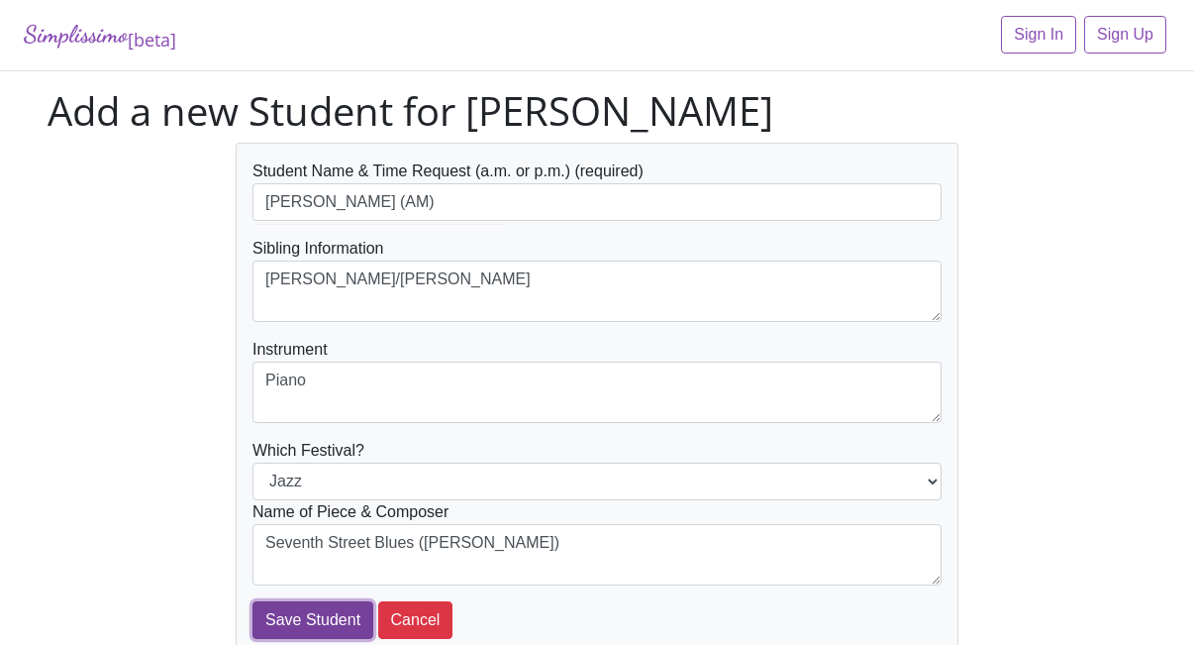
click at [324, 630] on input "Save Student" at bounding box center [313, 620] width 121 height 38
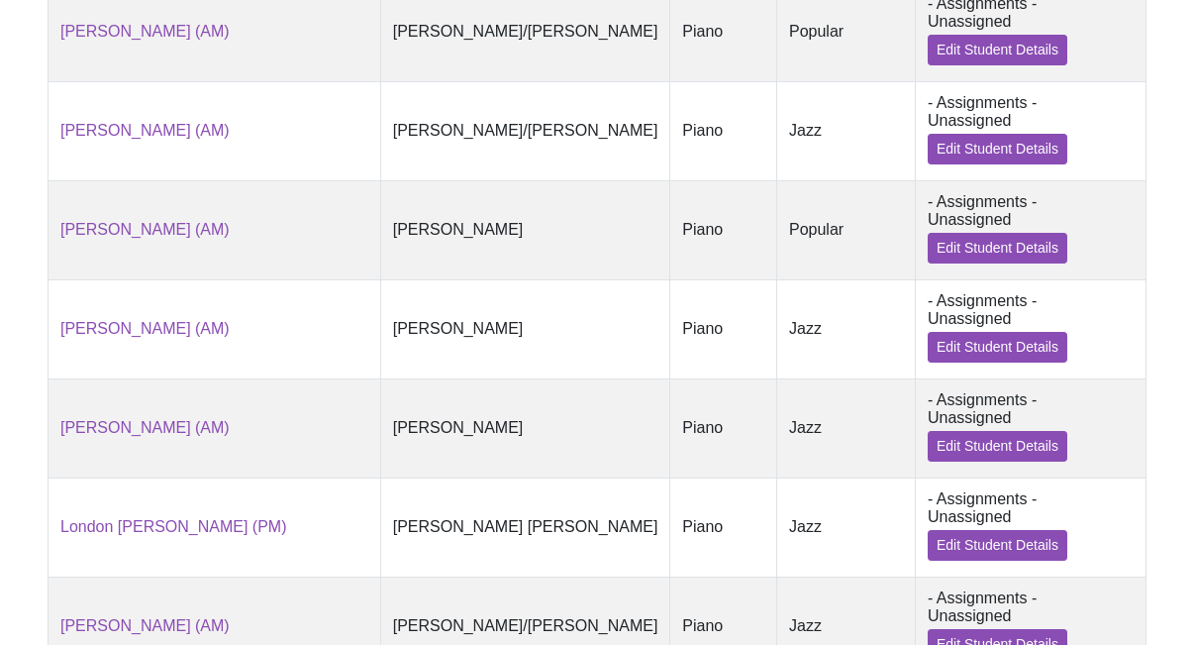
scroll to position [973, 0]
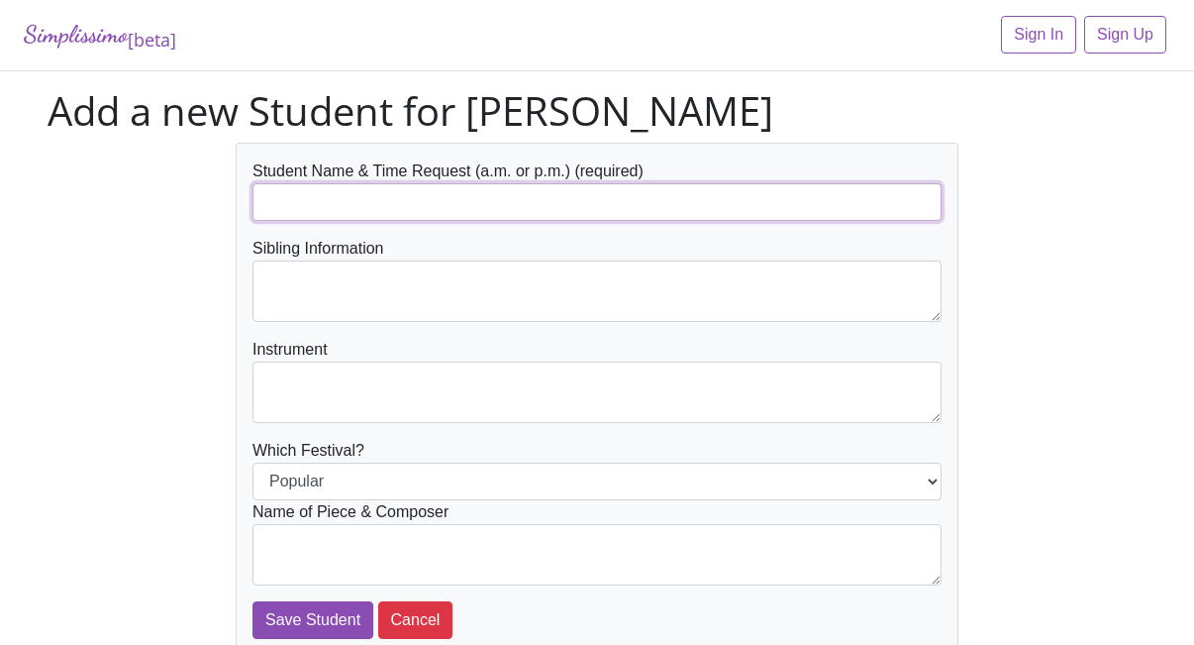
click at [364, 212] on input "text" at bounding box center [597, 202] width 689 height 38
type input "[PERSON_NAME] (AM)"
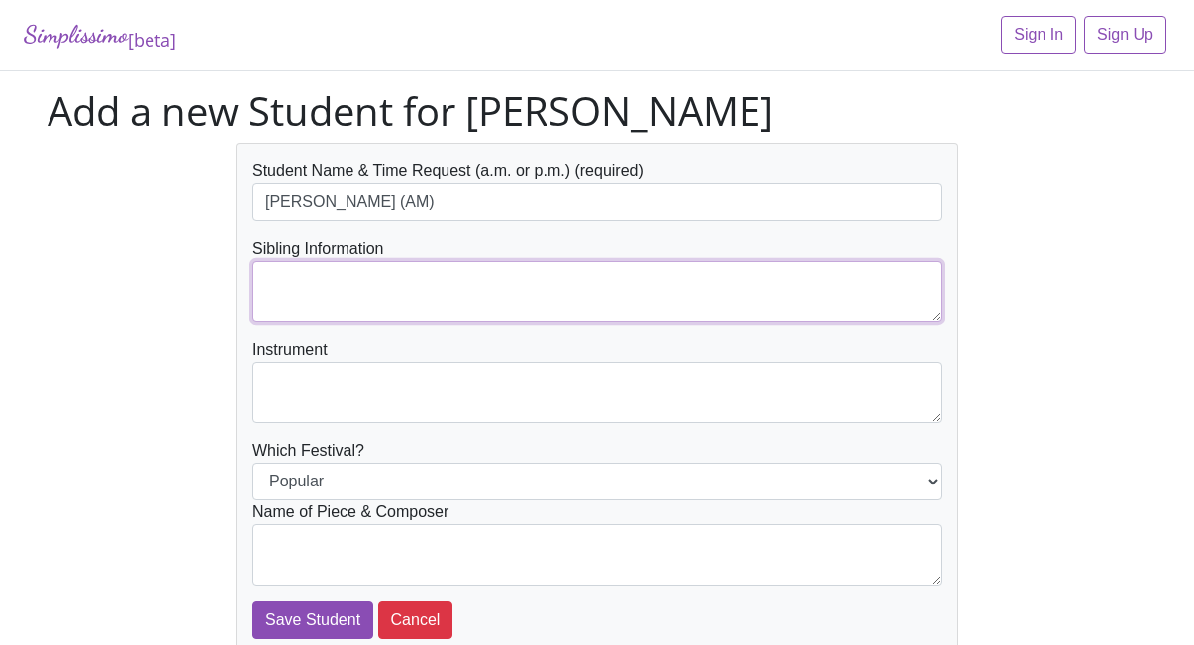
click at [406, 293] on textarea at bounding box center [597, 290] width 689 height 61
type textarea "[PERSON_NAME]/[PERSON_NAME]"
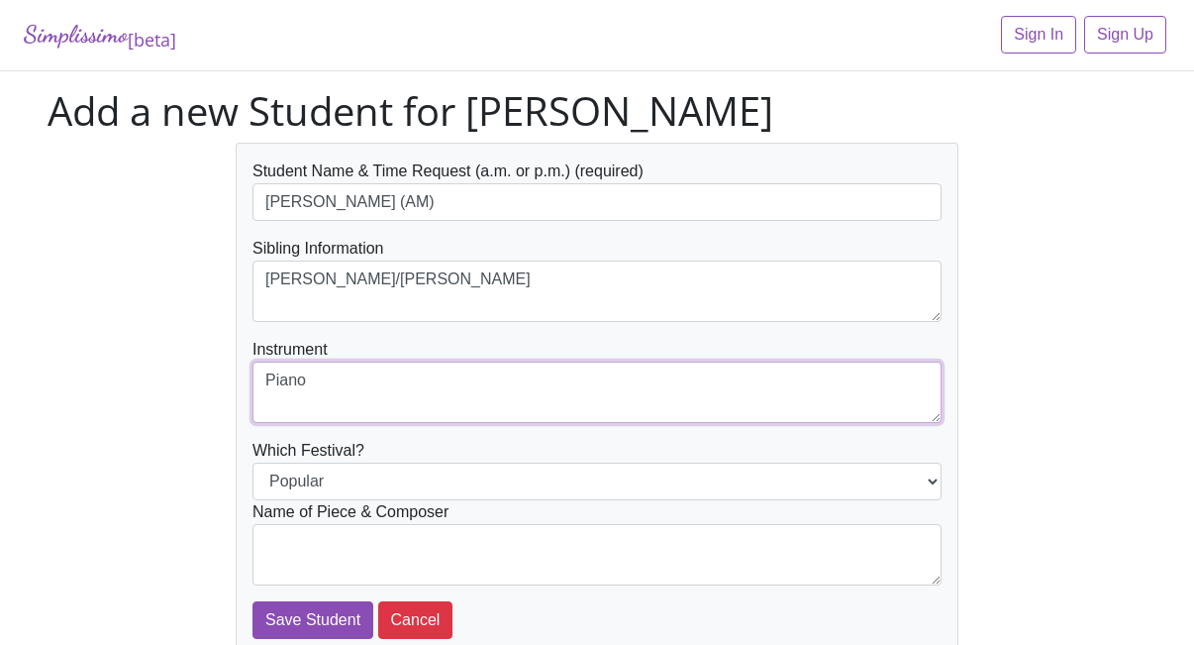
type textarea "Piano"
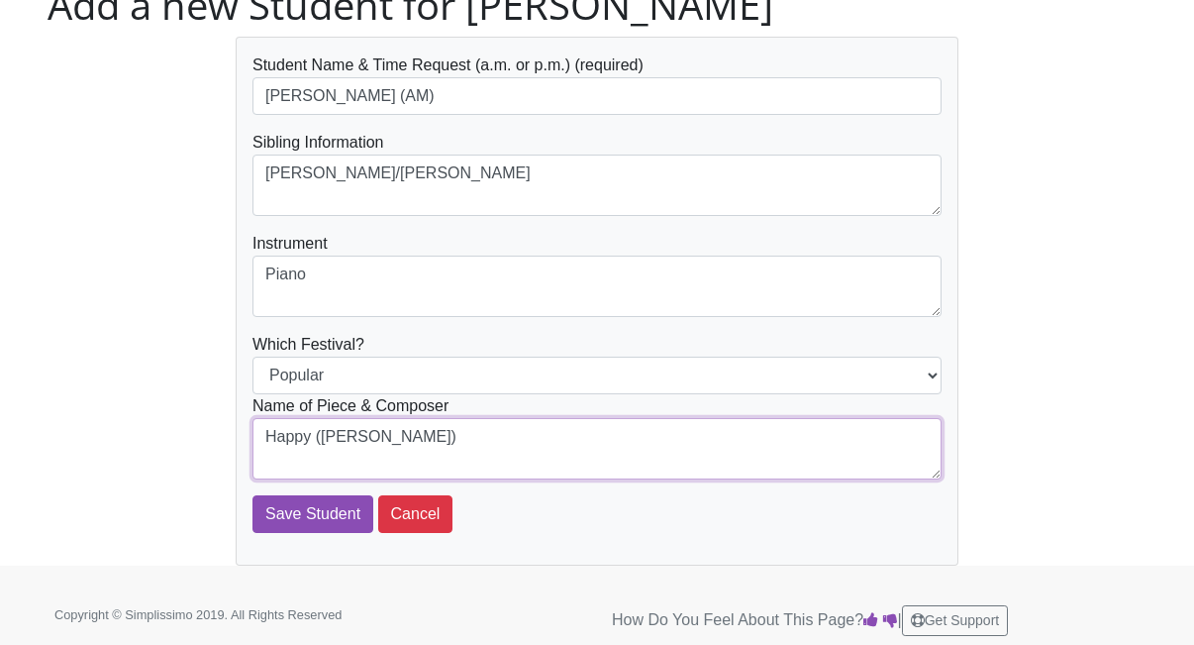
scroll to position [108, 0]
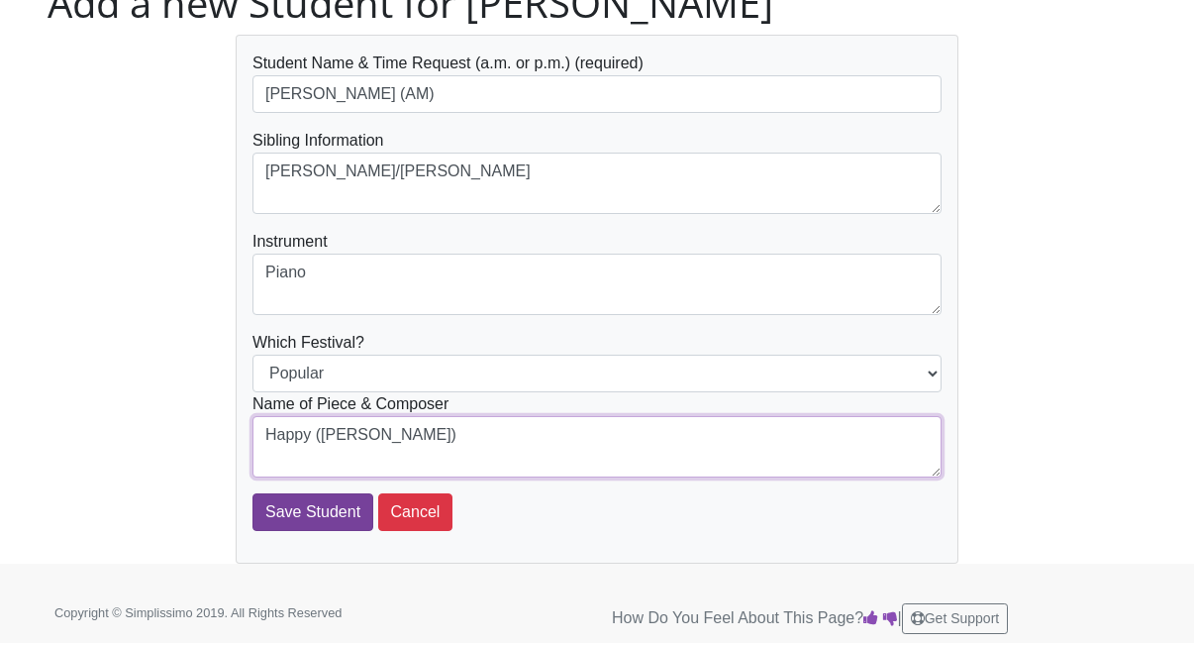
type textarea "Happy (Pharrell Williams)"
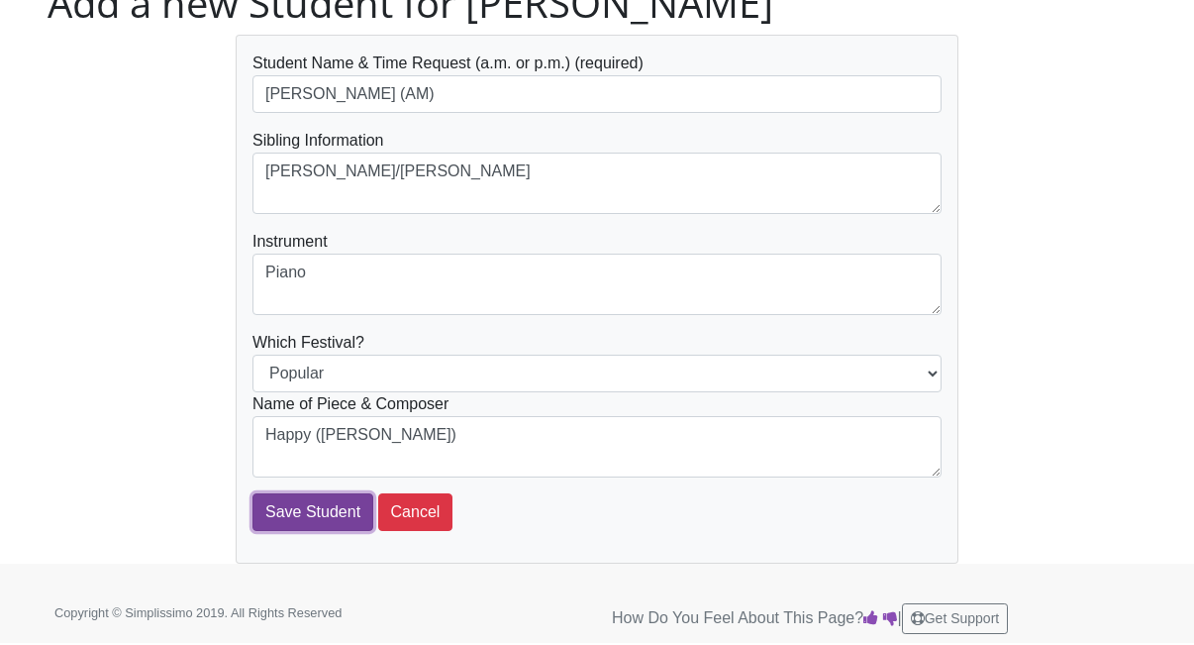
click at [345, 513] on input "Save Student" at bounding box center [313, 512] width 121 height 38
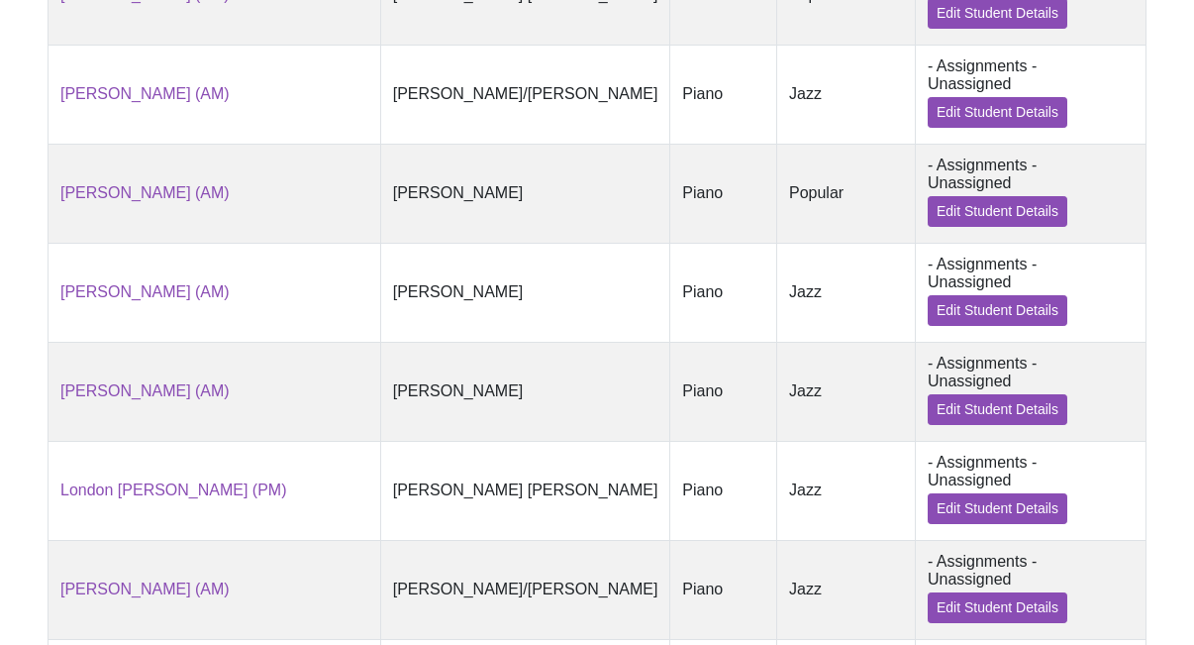
scroll to position [1055, 0]
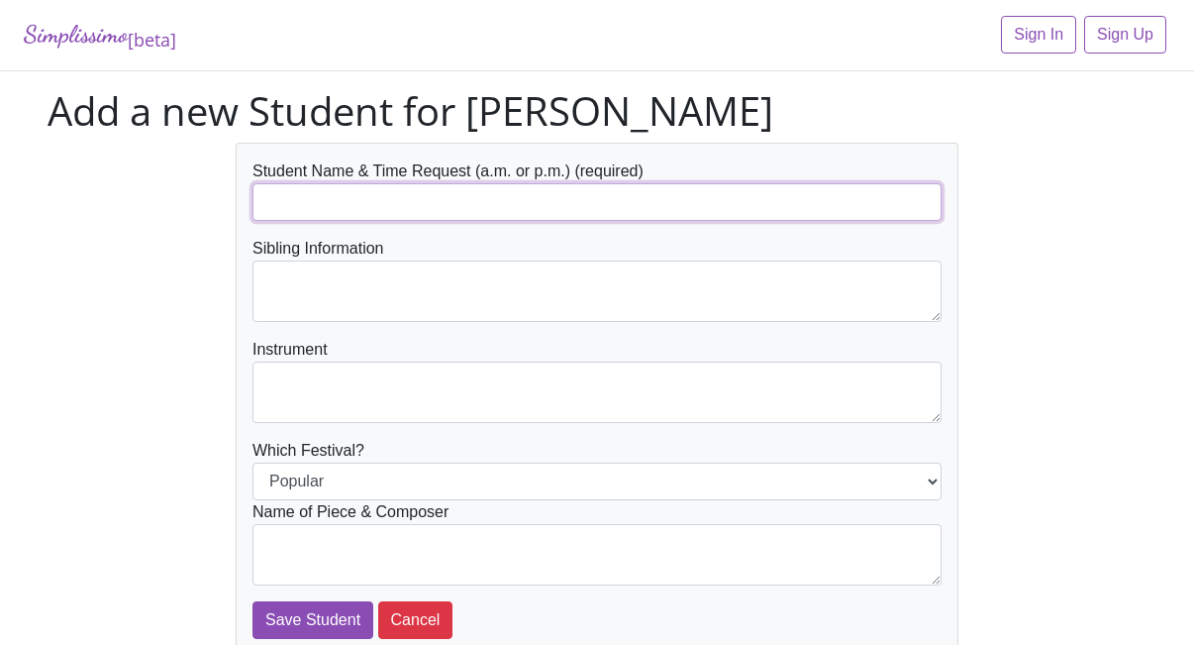
click at [421, 200] on input "text" at bounding box center [597, 202] width 689 height 38
type input "[PERSON_NAME] (AM)"
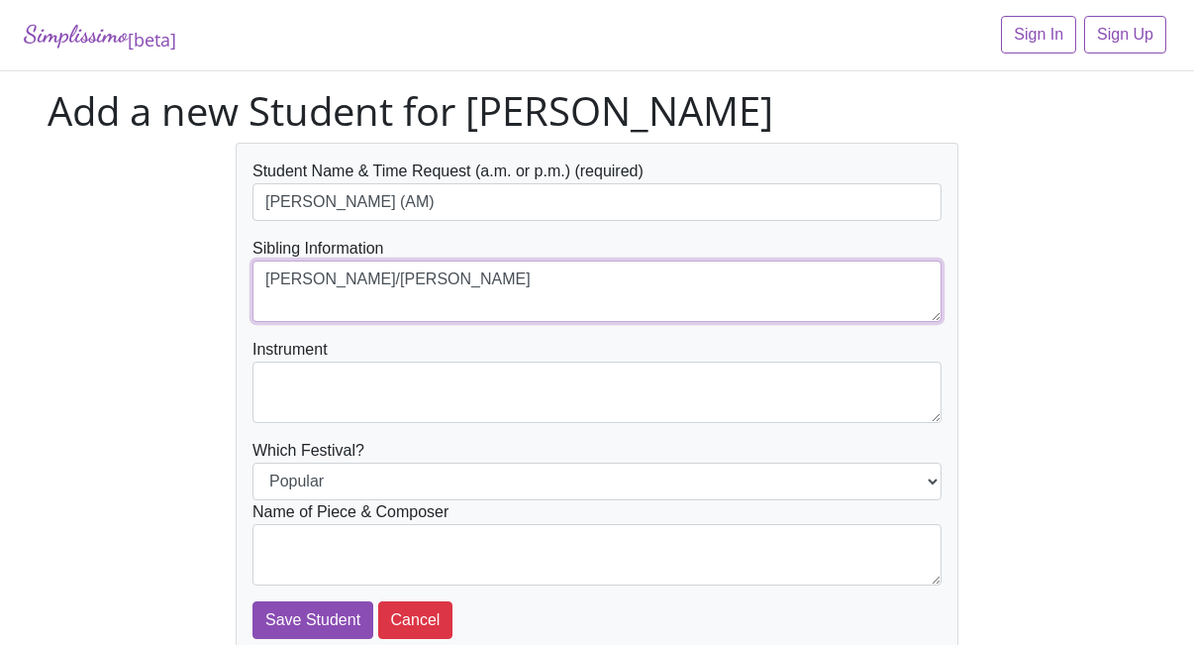
type textarea "[PERSON_NAME]/[PERSON_NAME]"
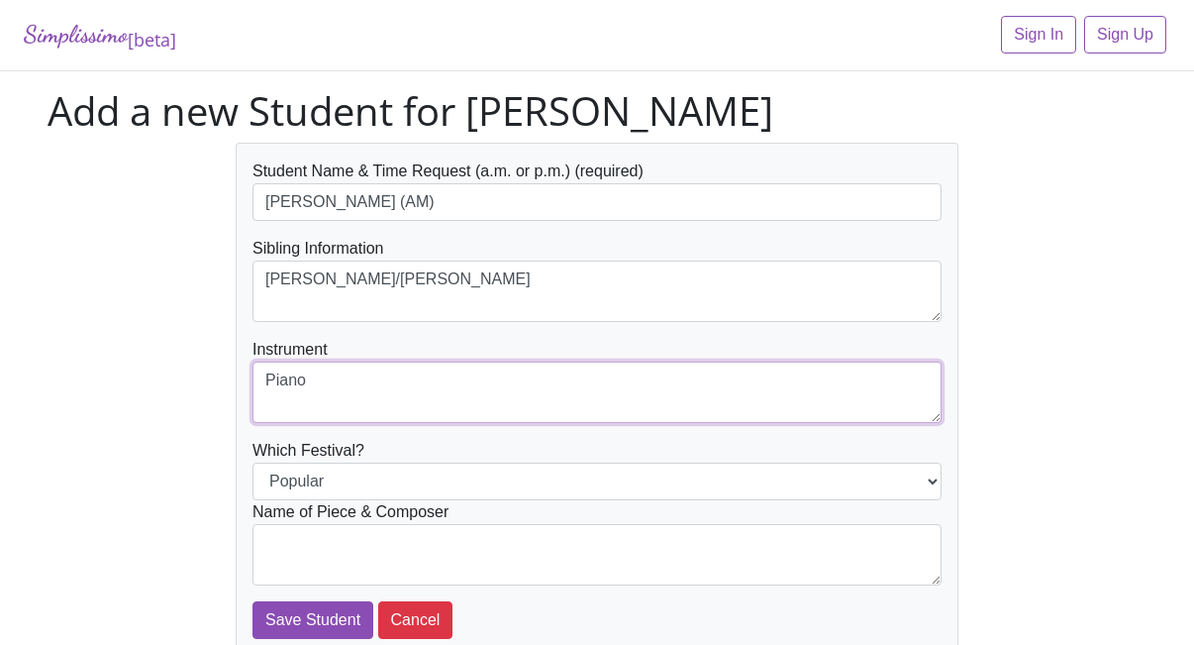
type textarea "Piano"
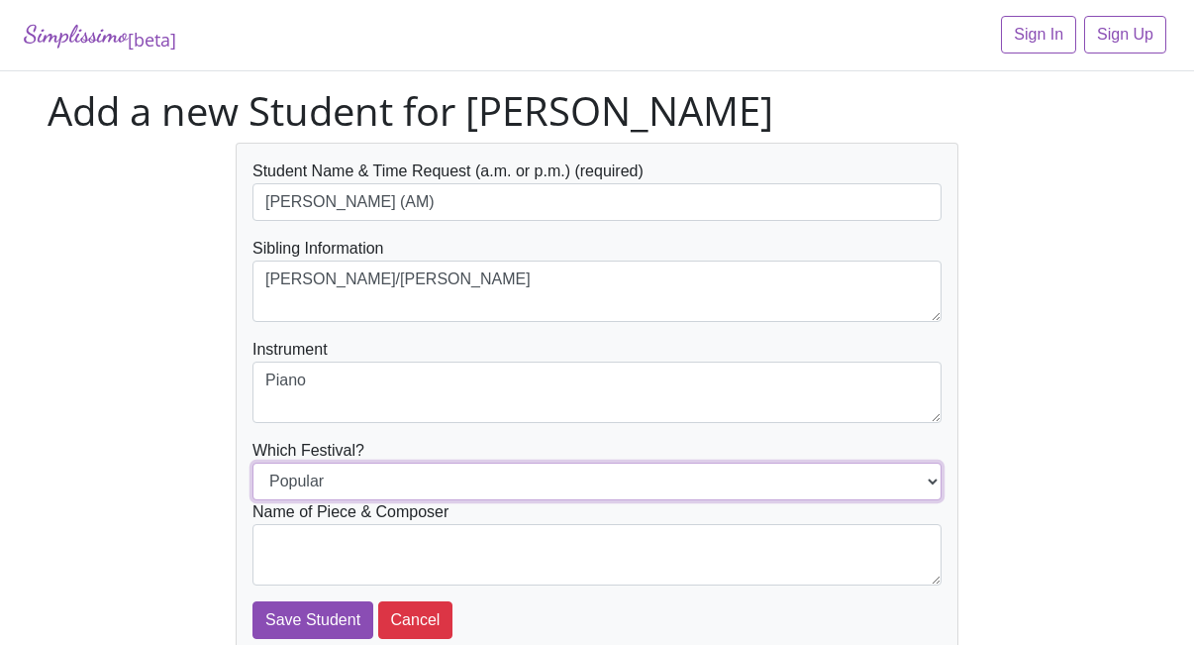
select select "Jazz"
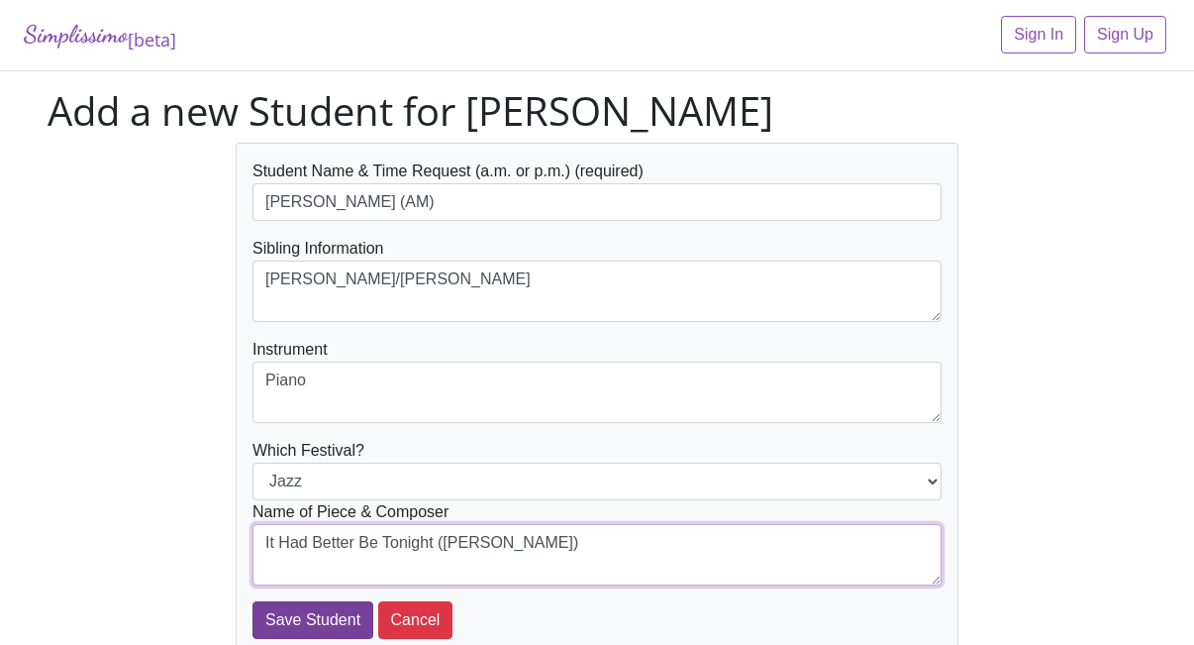
type textarea "It Had Better Be Tonight (H. Mancini)"
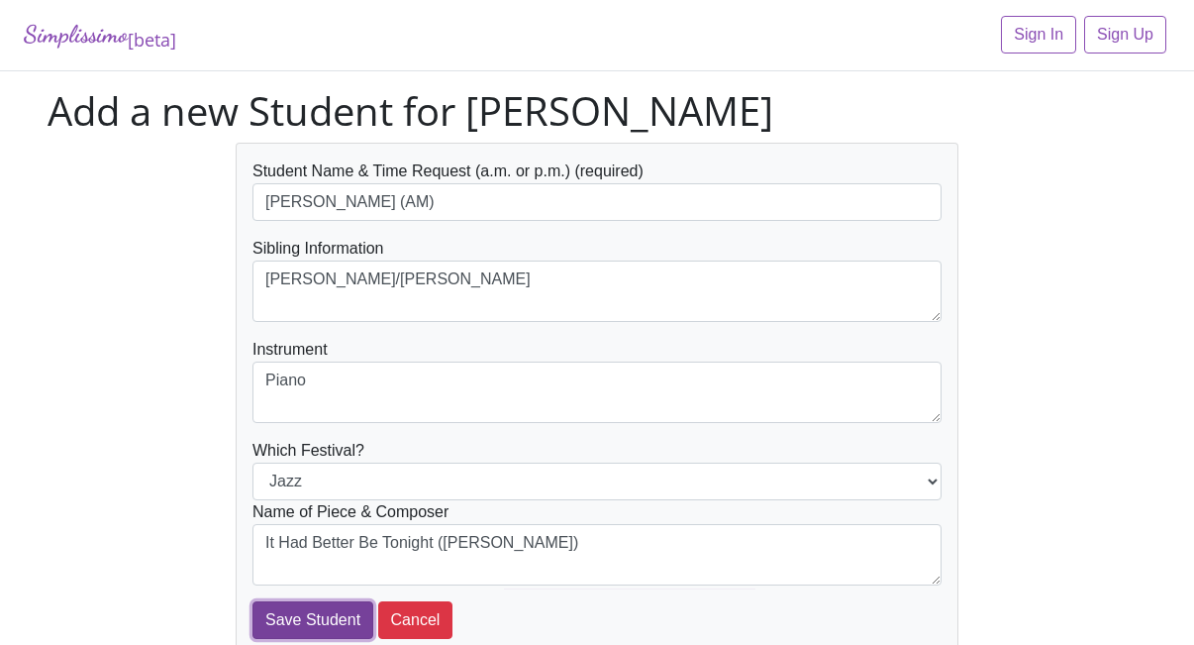
click at [329, 618] on input "Save Student" at bounding box center [313, 620] width 121 height 38
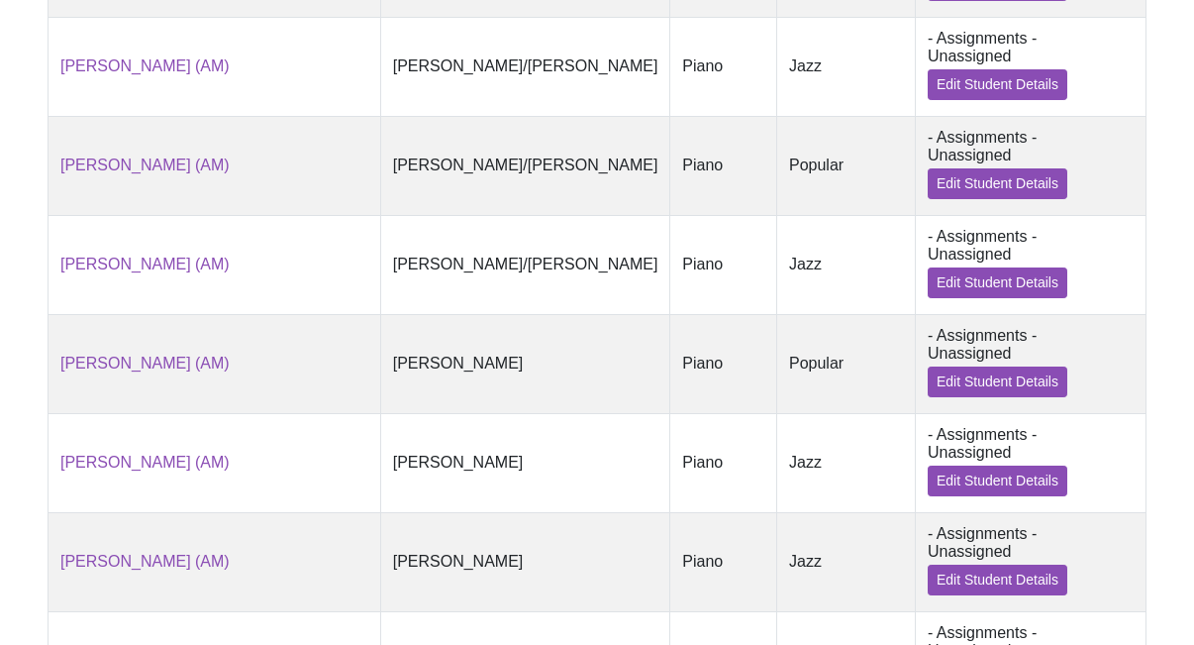
scroll to position [1137, 0]
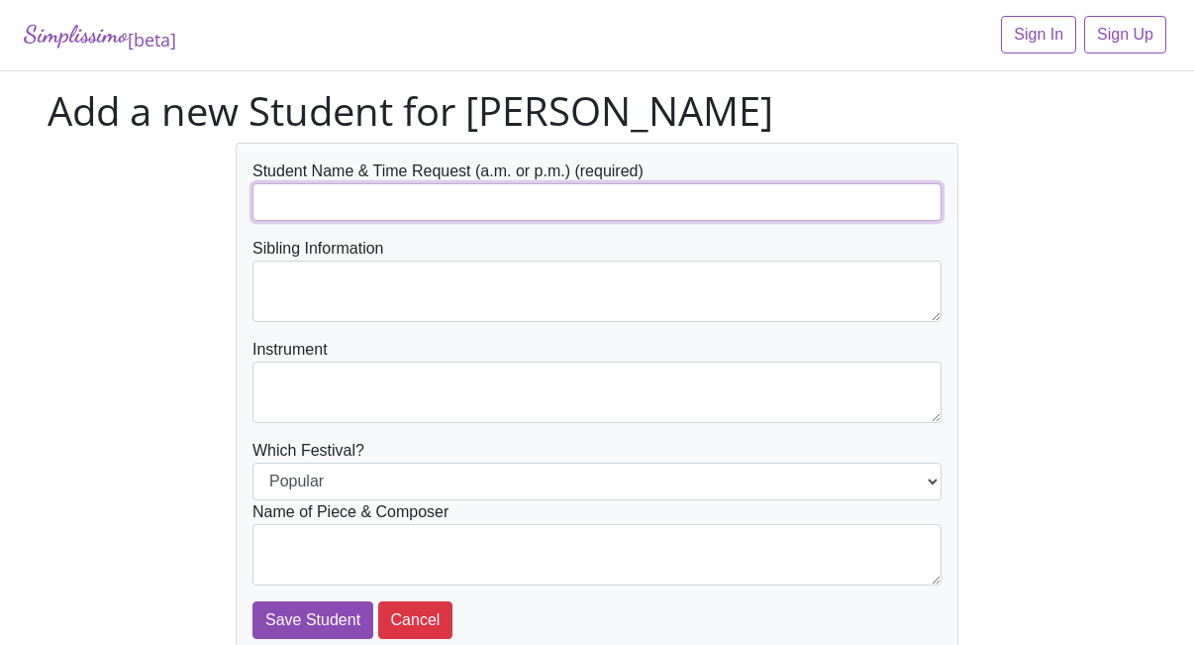
click at [350, 201] on input "text" at bounding box center [597, 202] width 689 height 38
type input "[PERSON_NAME] (AM)"
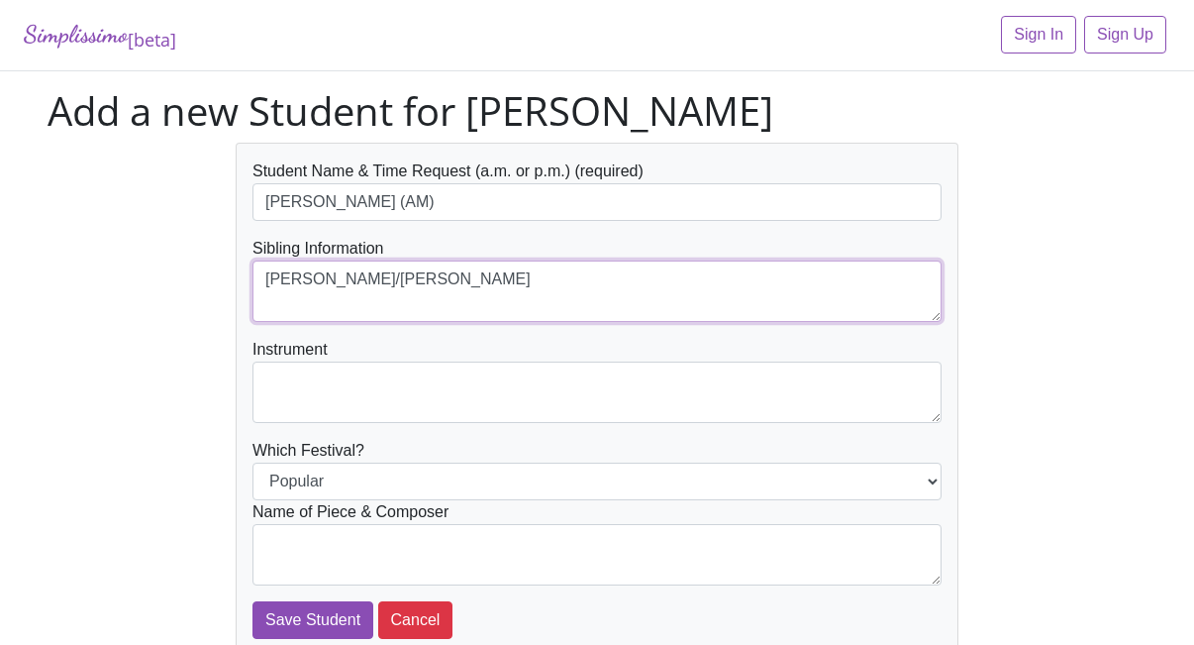
type textarea "[PERSON_NAME]/[PERSON_NAME]"
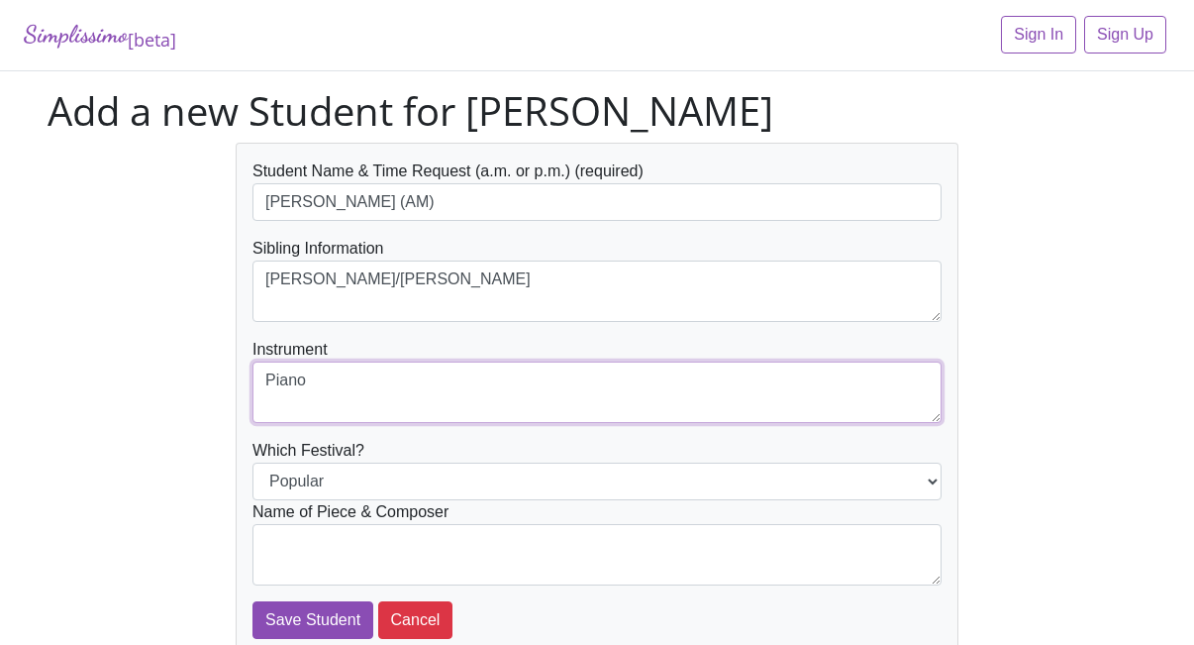
type textarea "Piano"
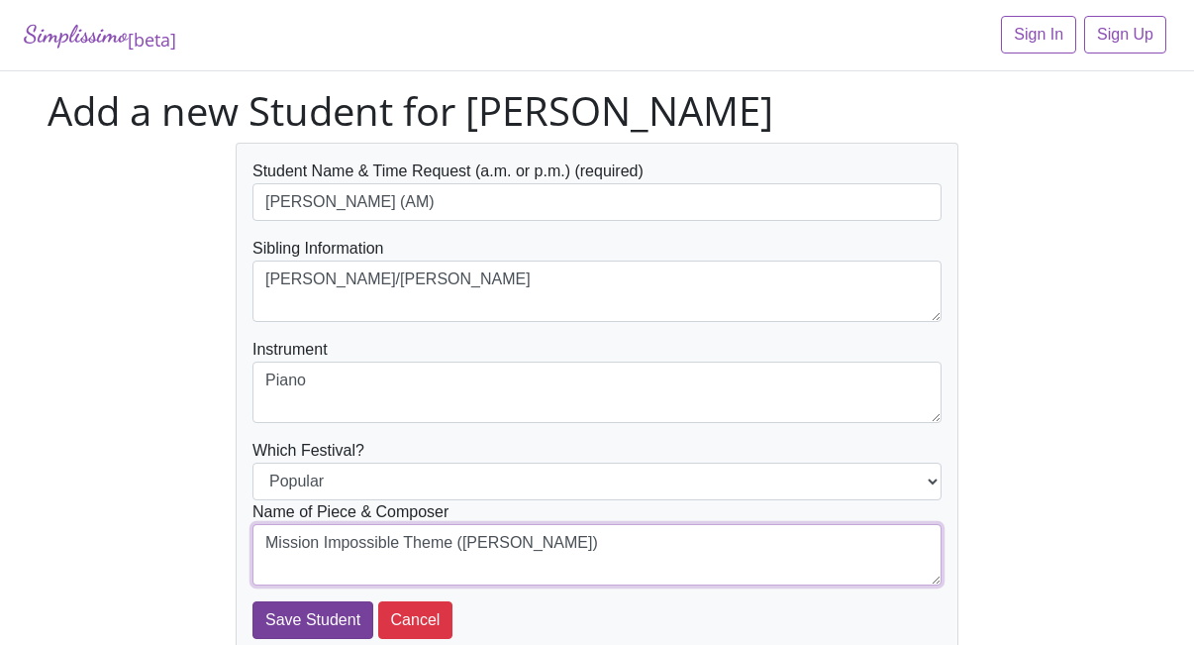
type textarea "Mission Impossible Theme (L. Schifrin)"
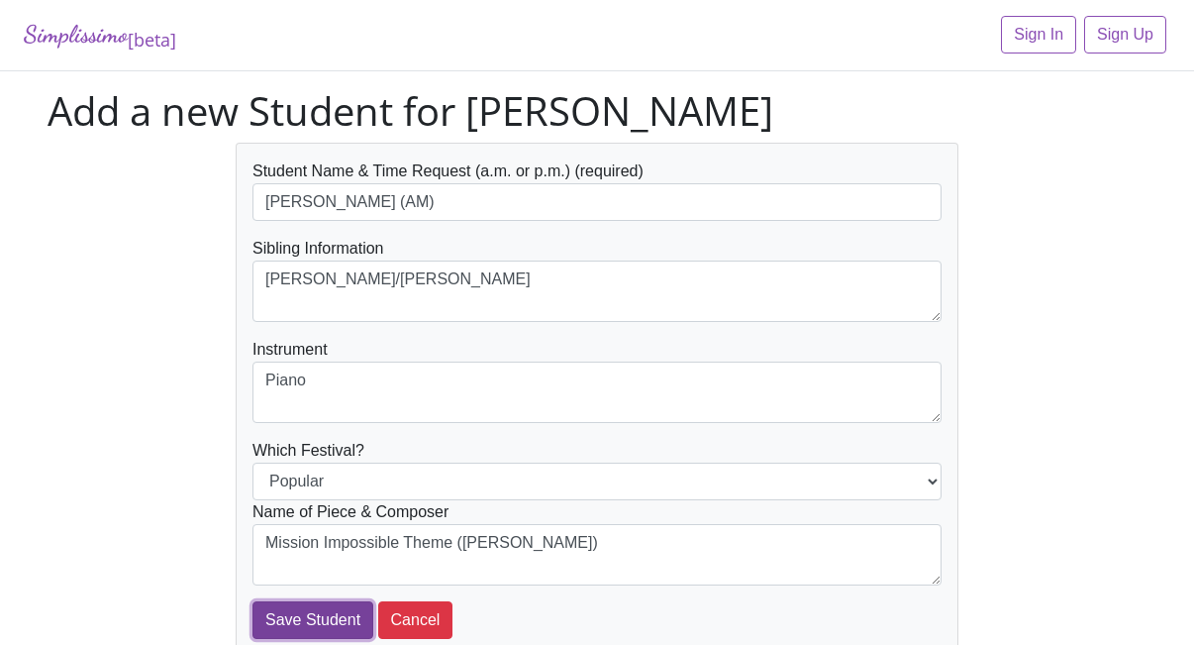
click at [310, 625] on input "Save Student" at bounding box center [313, 620] width 121 height 38
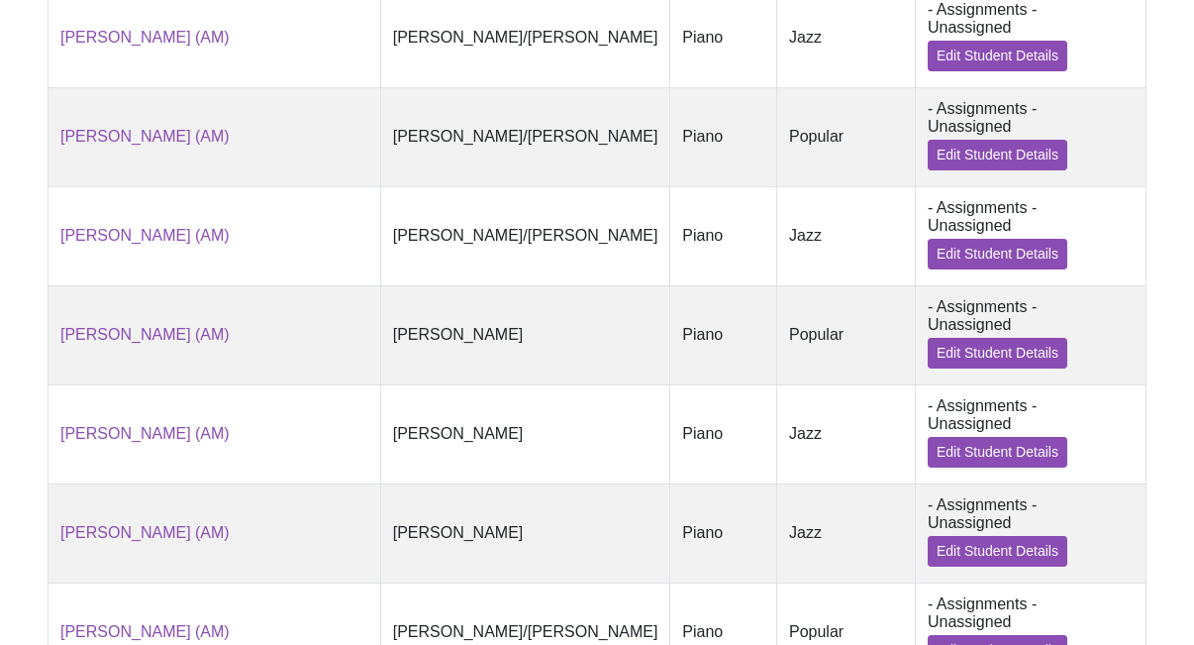
scroll to position [1219, 0]
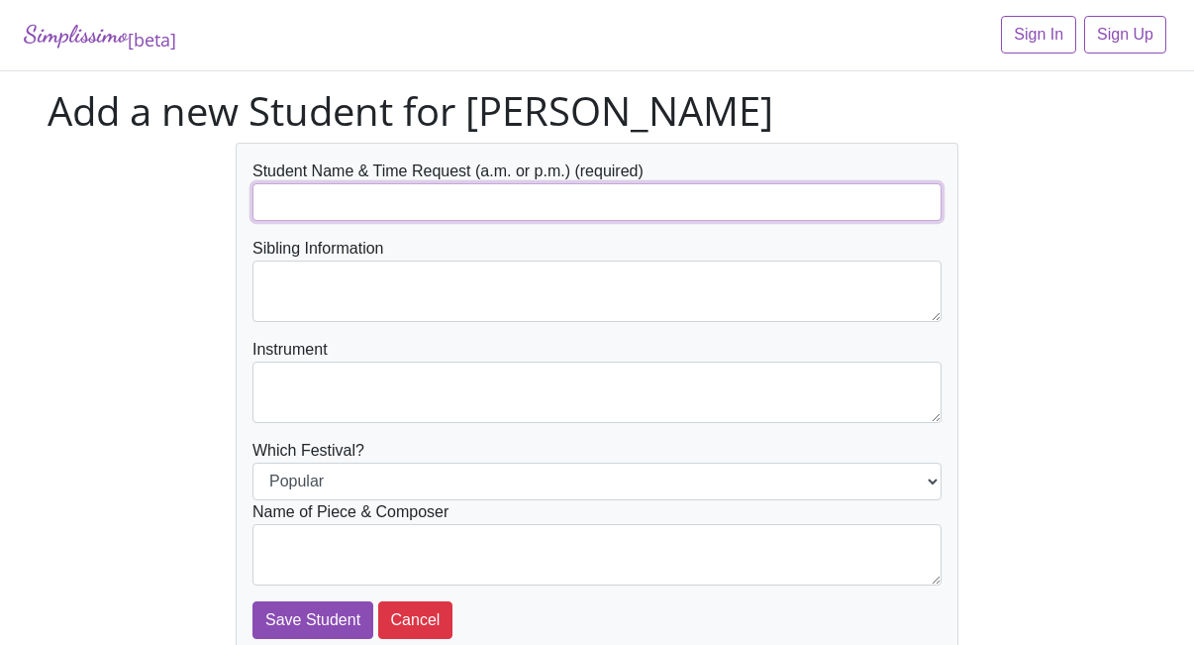
click at [334, 196] on input "text" at bounding box center [597, 202] width 689 height 38
type input "[PERSON_NAME] (AM)"
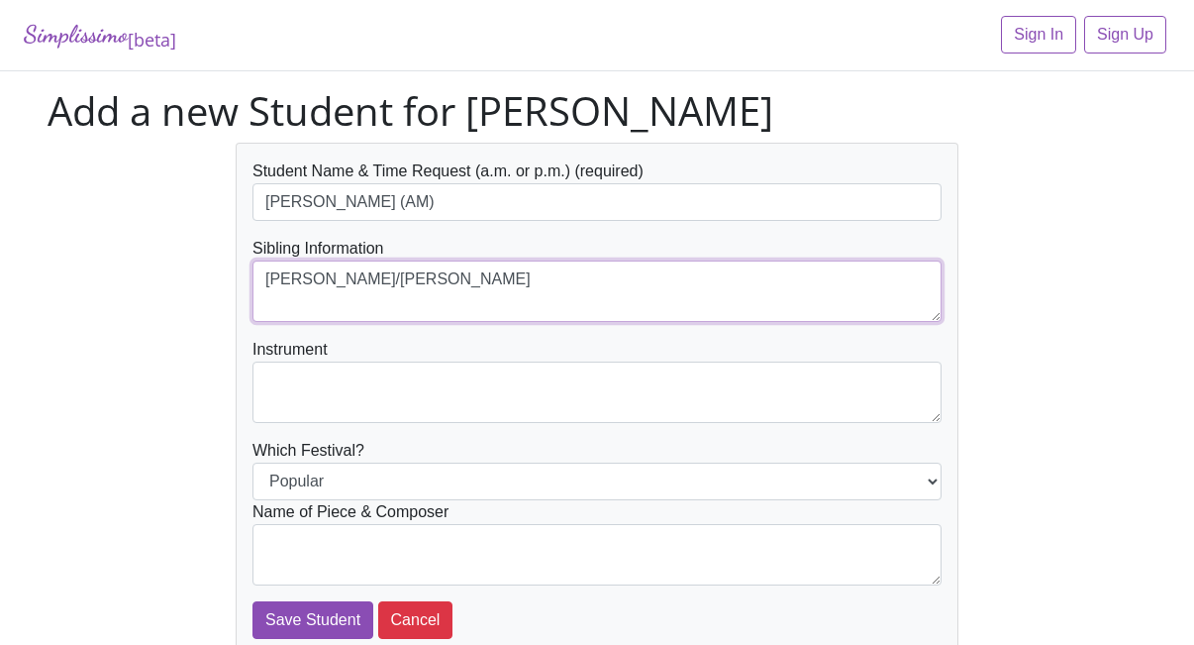
type textarea "[PERSON_NAME]/[PERSON_NAME]"
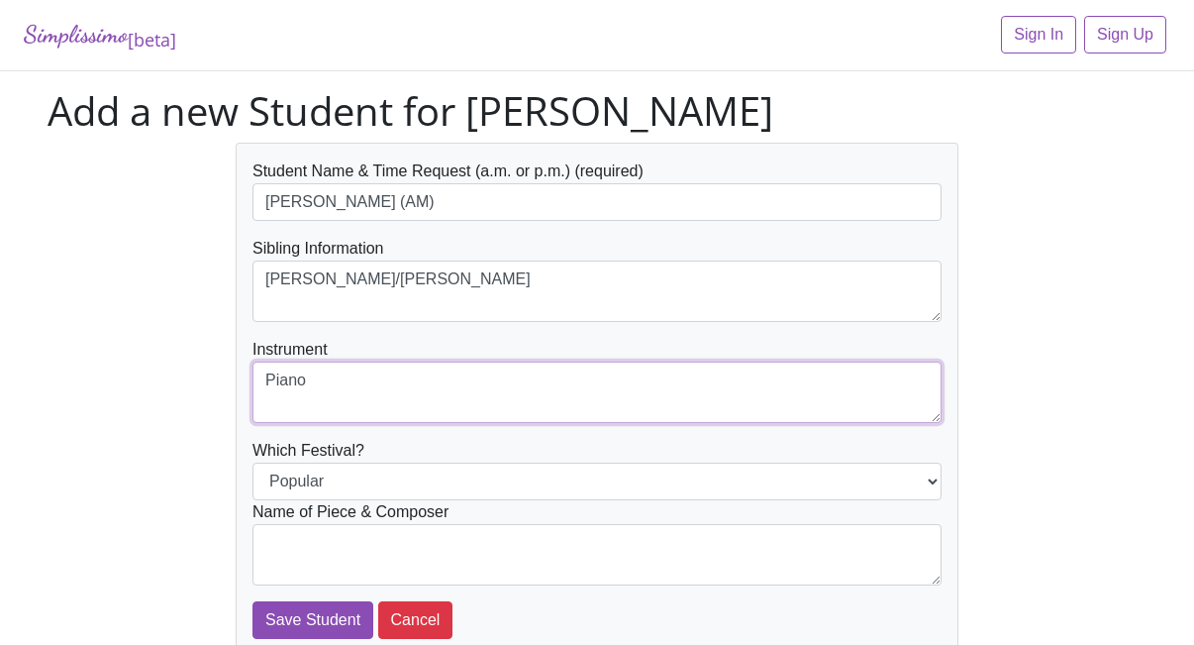
type textarea "Piano"
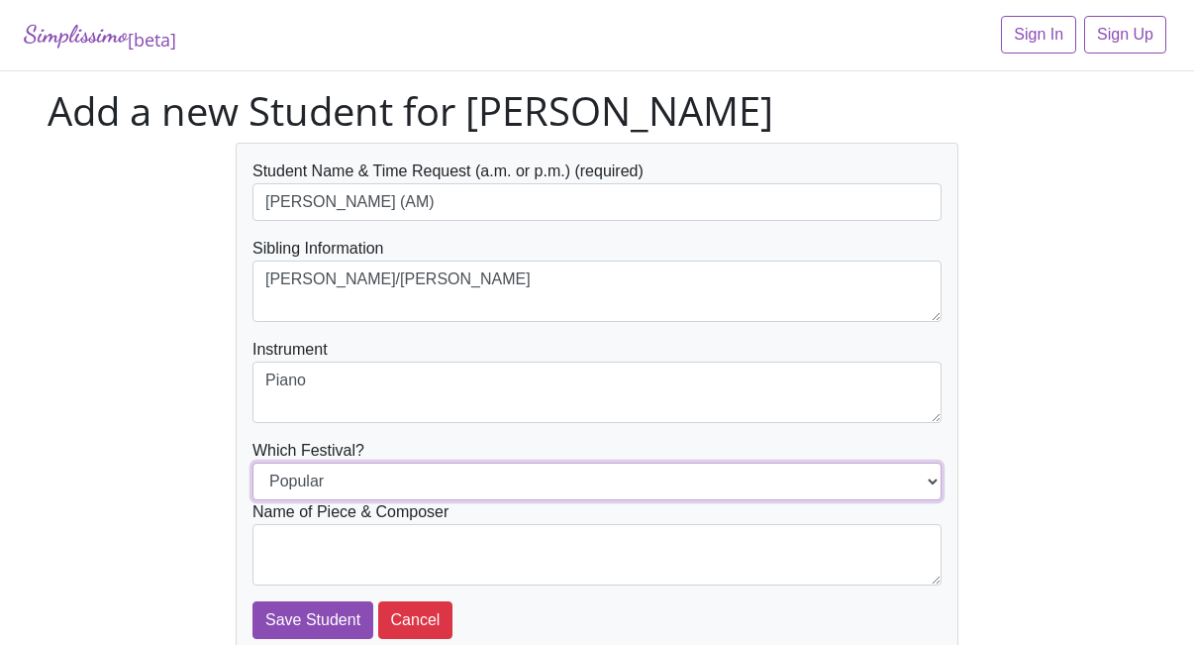
select select "Jazz"
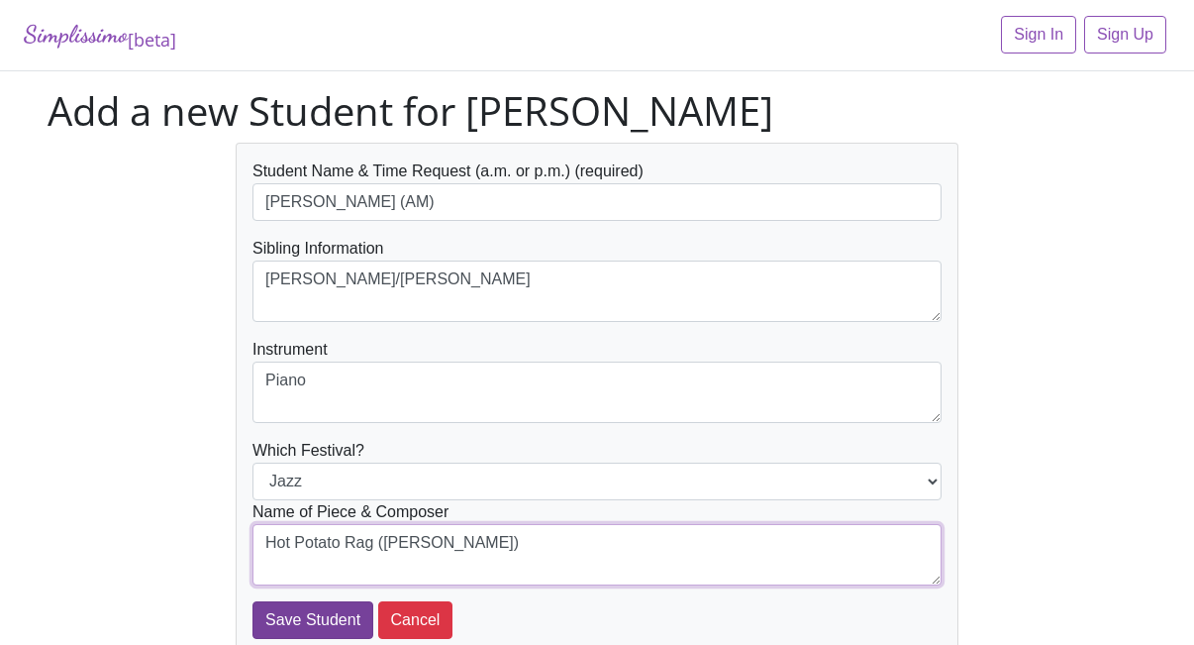
type textarea "Hot Potato Rag (M. Mier)"
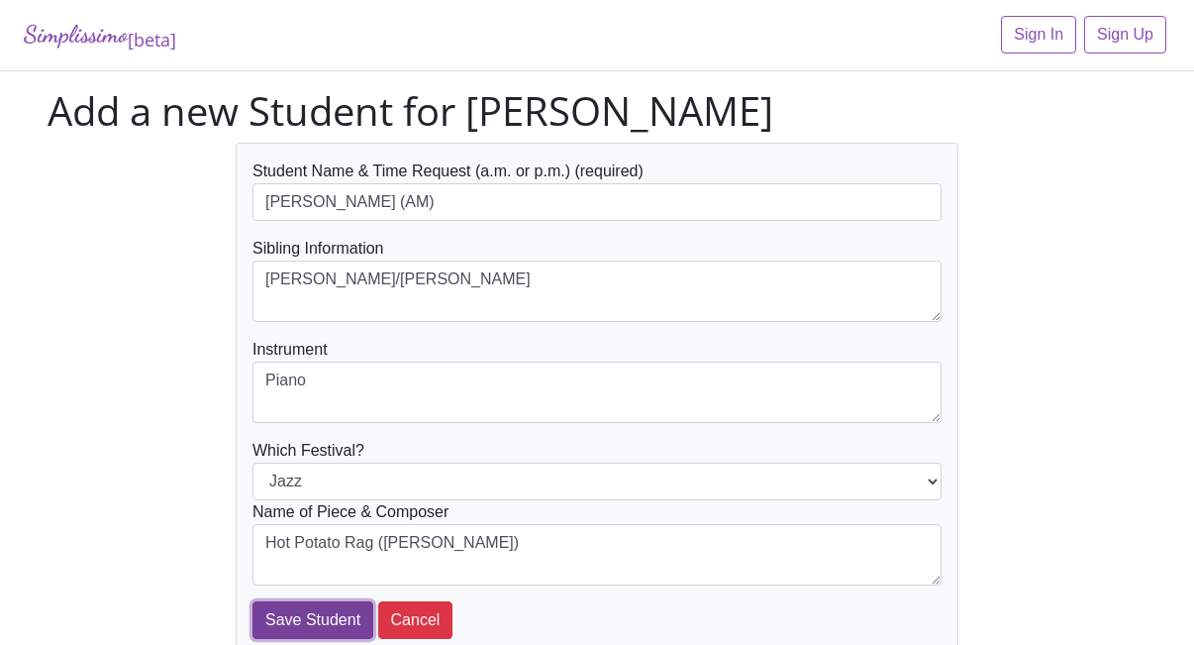
click at [315, 630] on input "Save Student" at bounding box center [313, 620] width 121 height 38
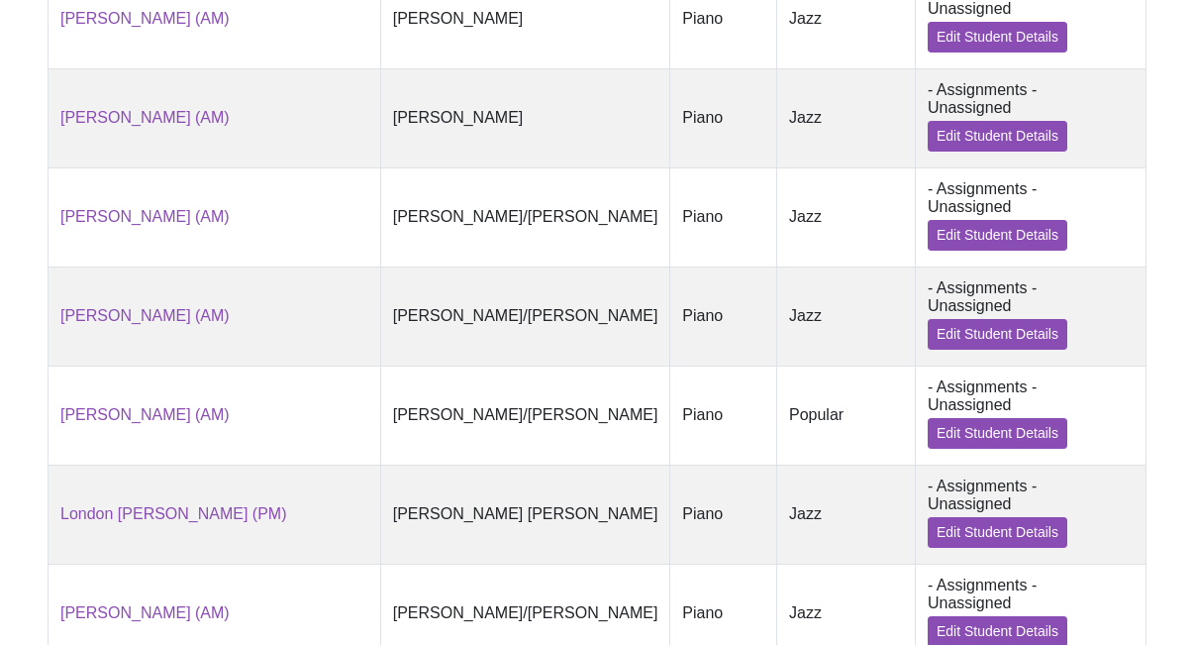
scroll to position [1301, 0]
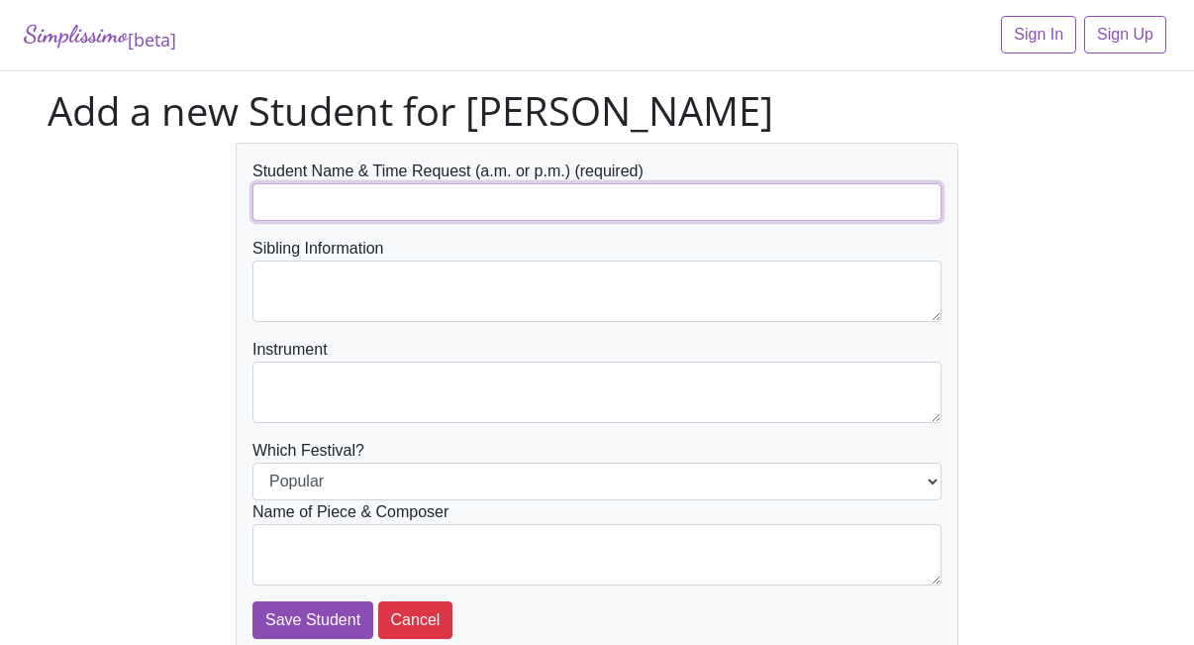
click at [321, 204] on input "text" at bounding box center [597, 202] width 689 height 38
type input "[PERSON_NAME] (AM)"
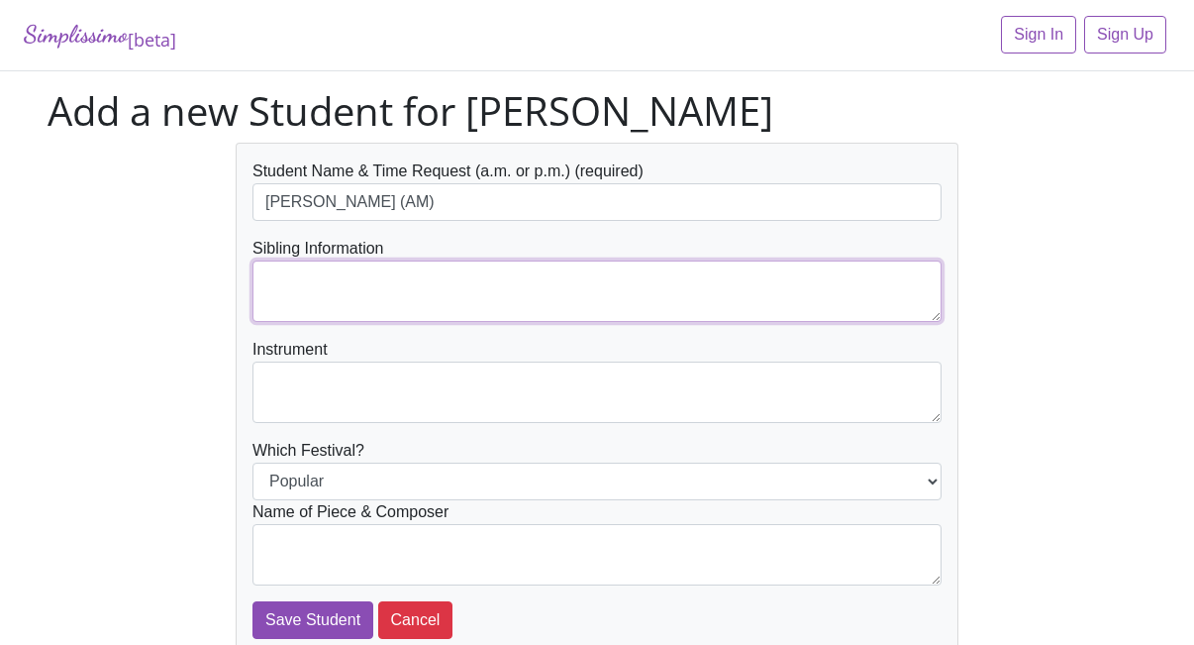
click at [348, 285] on textarea at bounding box center [597, 290] width 689 height 61
type textarea "[PERSON_NAME]/[PERSON_NAME]"
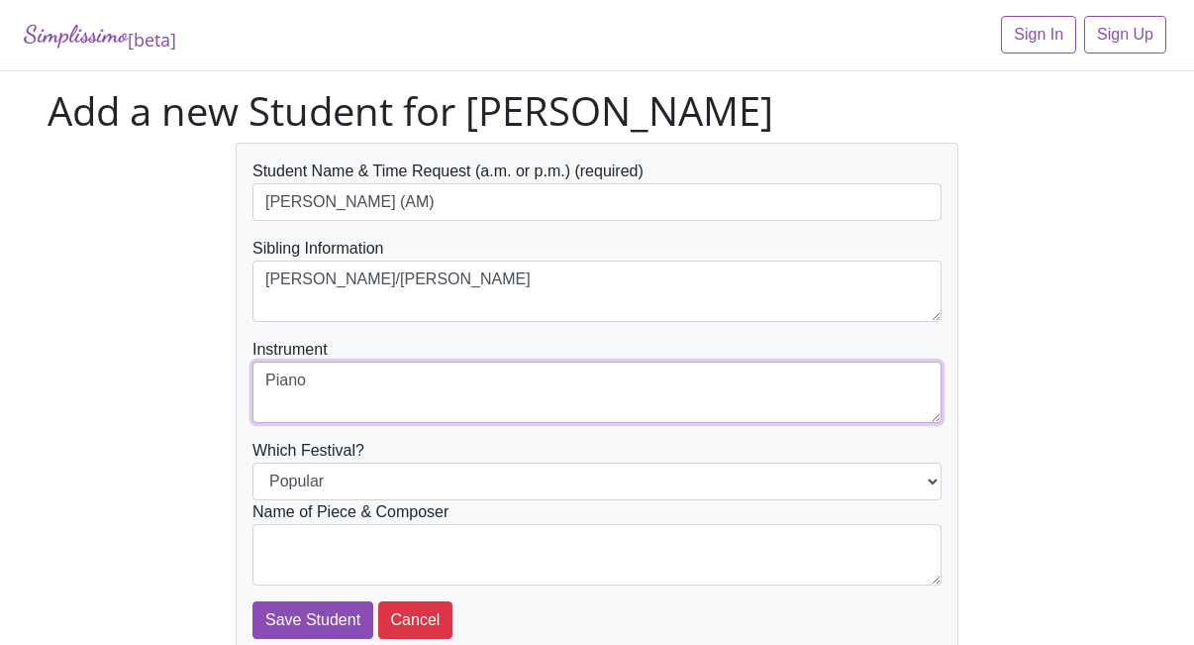
type textarea "Piano"
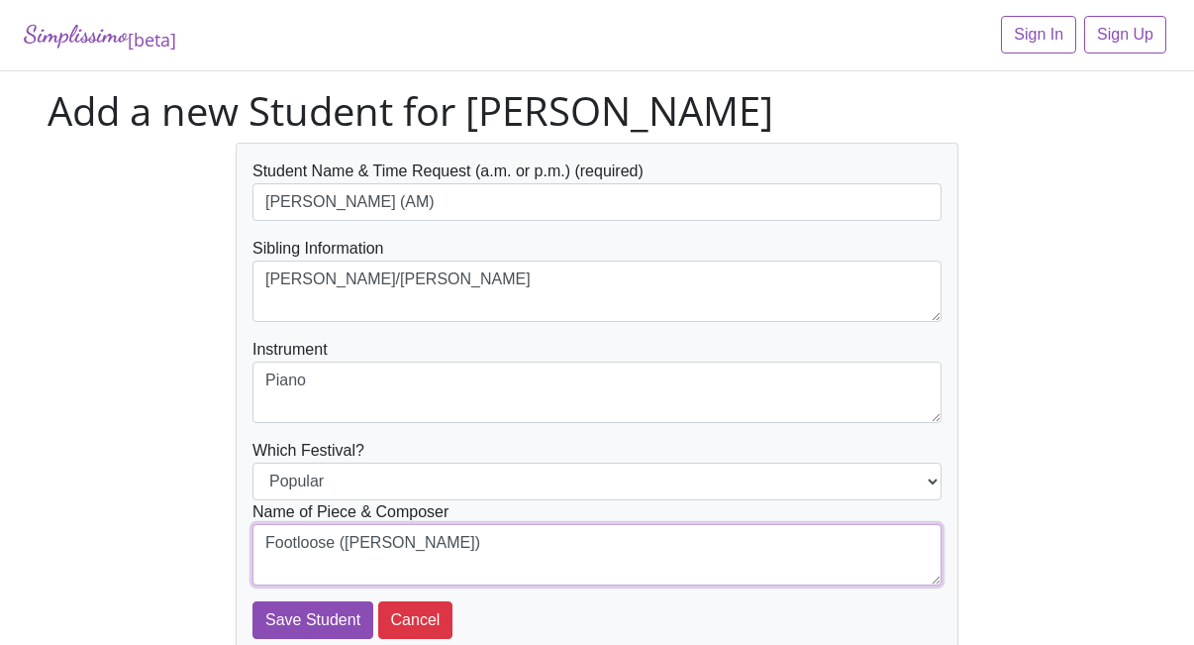
scroll to position [113, 0]
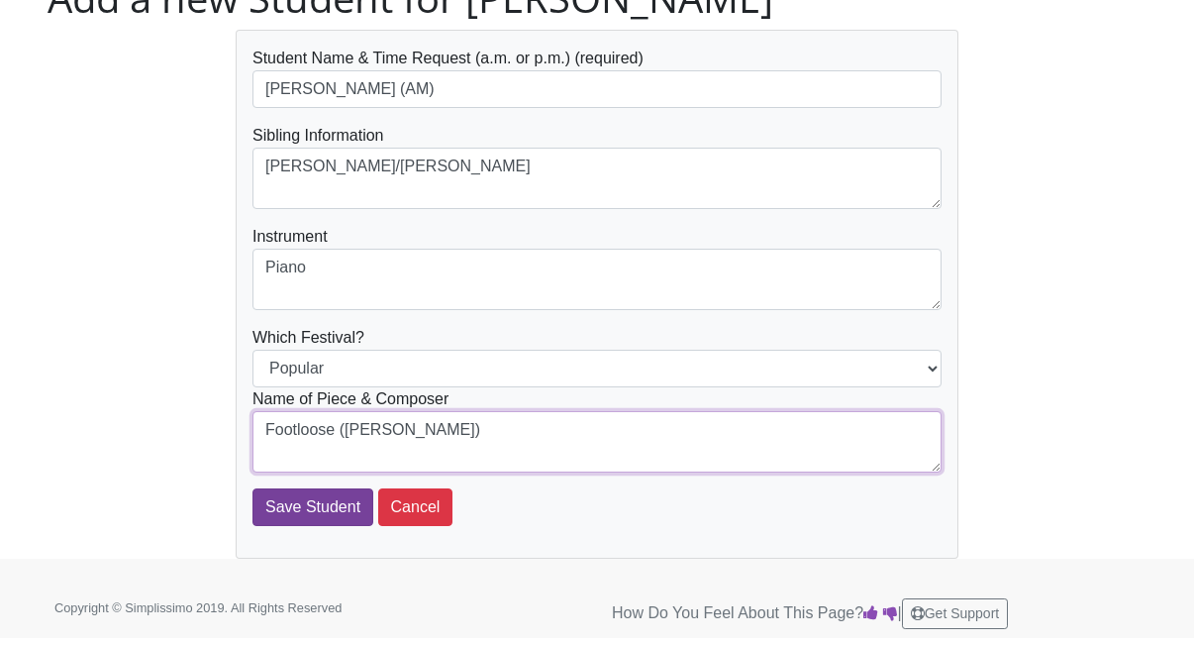
type textarea "Footloose (K. Loggins)"
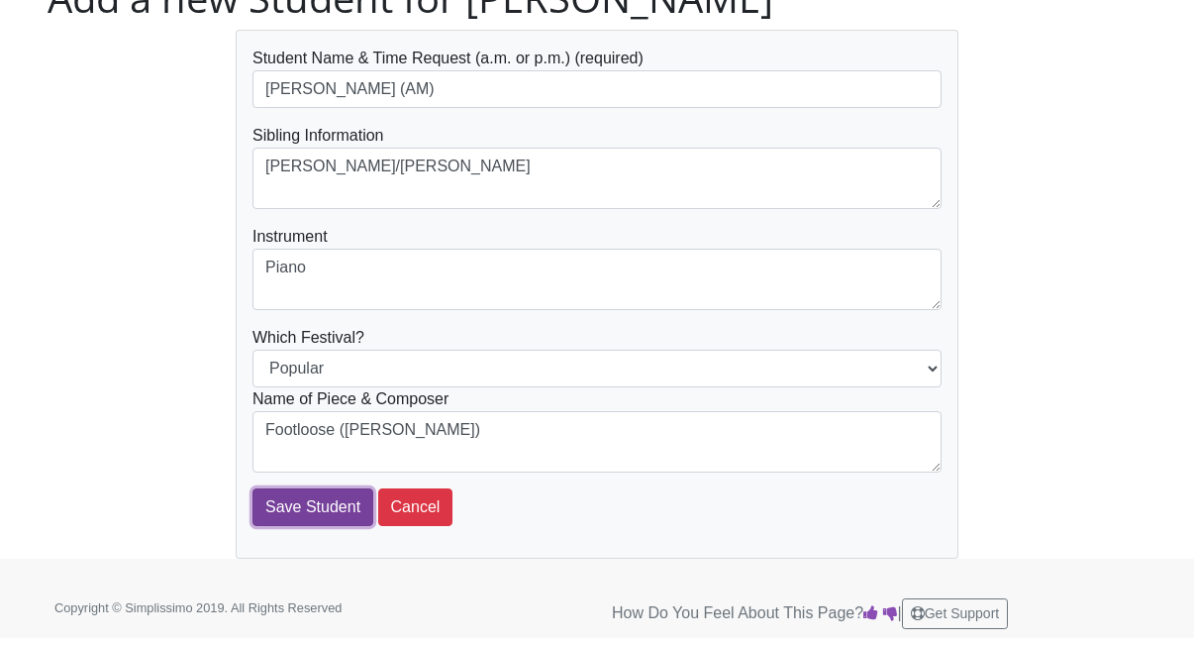
click at [338, 510] on input "Save Student" at bounding box center [313, 507] width 121 height 38
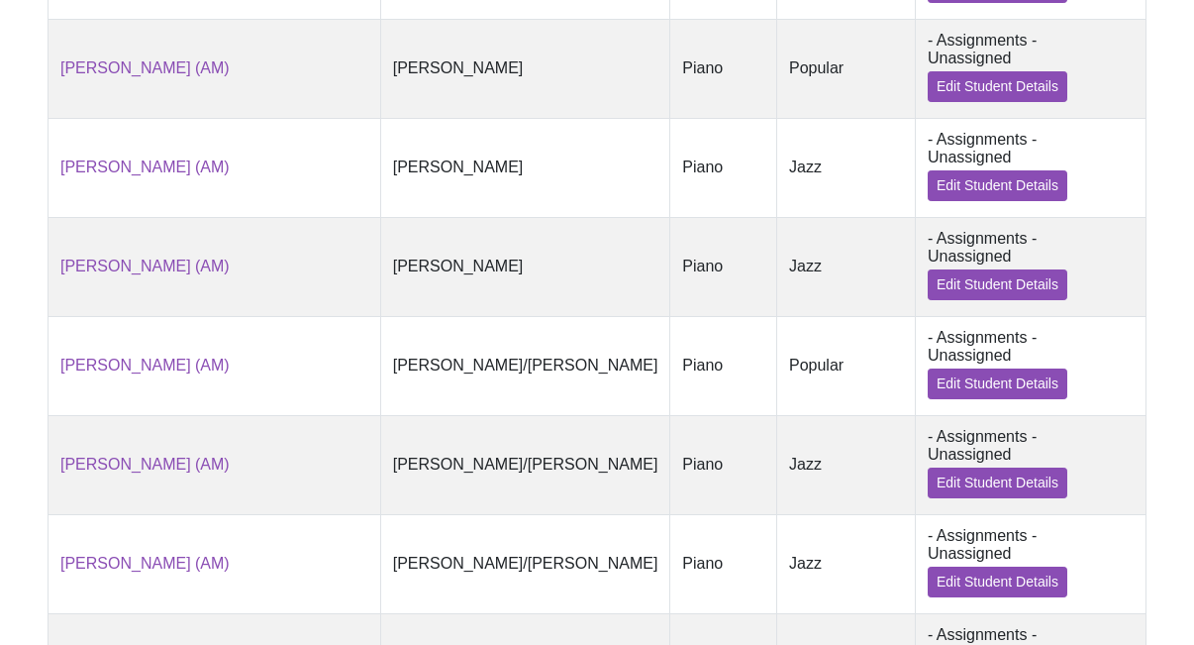
scroll to position [1384, 0]
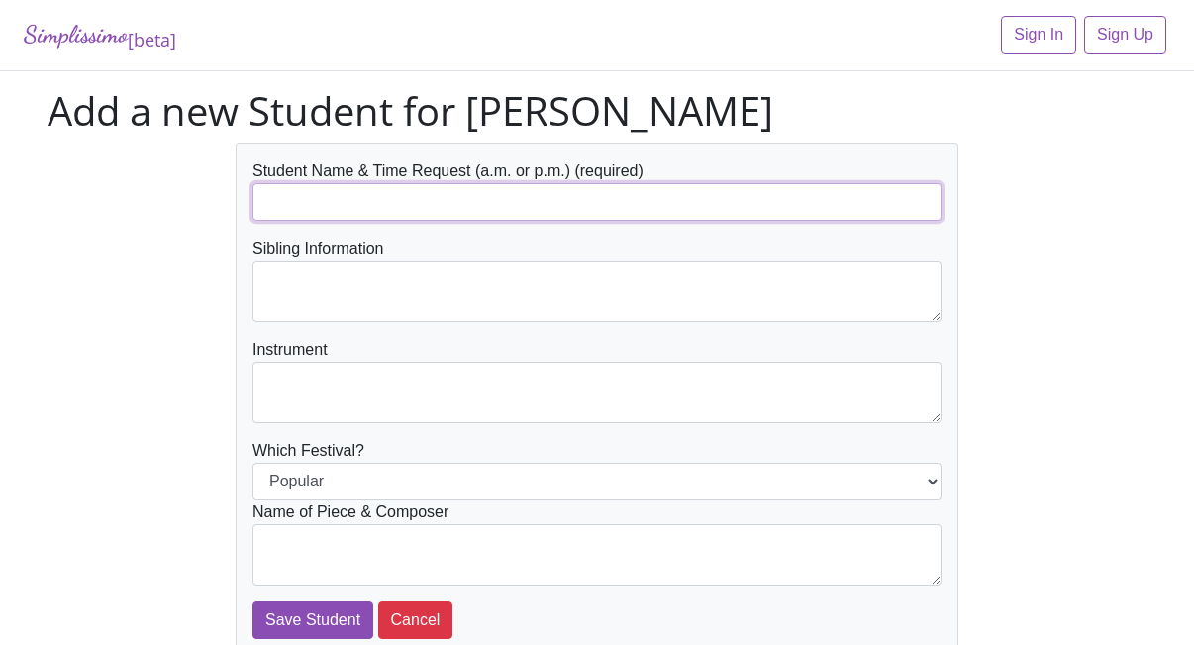
click at [360, 193] on input "text" at bounding box center [597, 202] width 689 height 38
type input "[PERSON_NAME] (PM)"
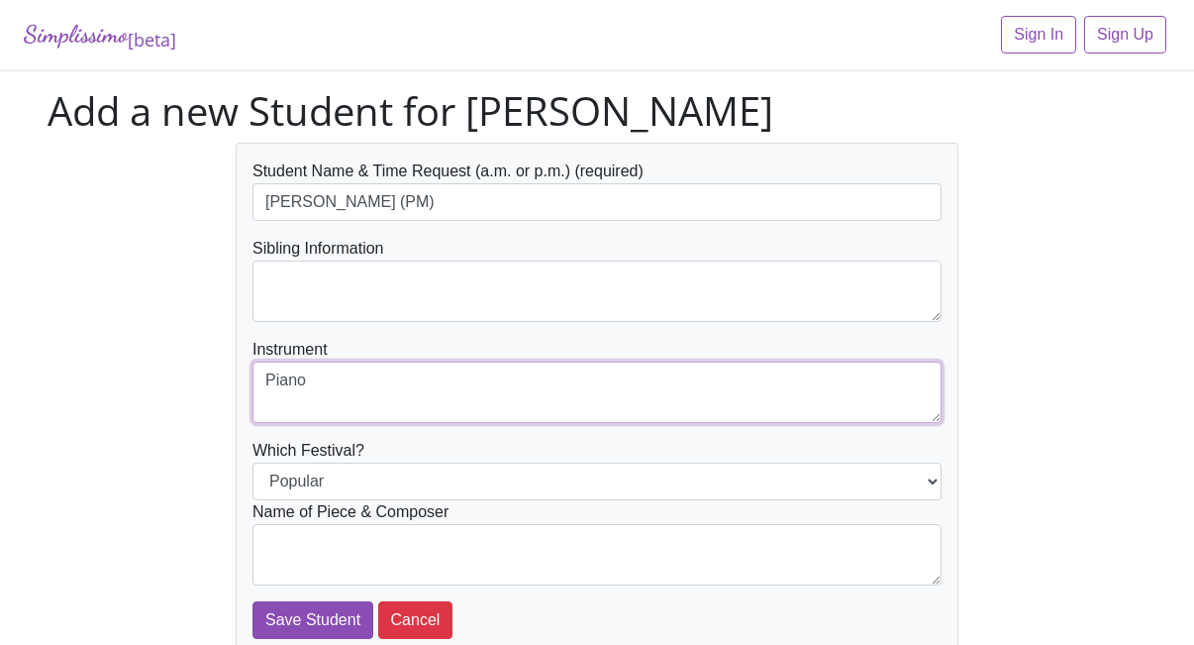
type textarea "Piano"
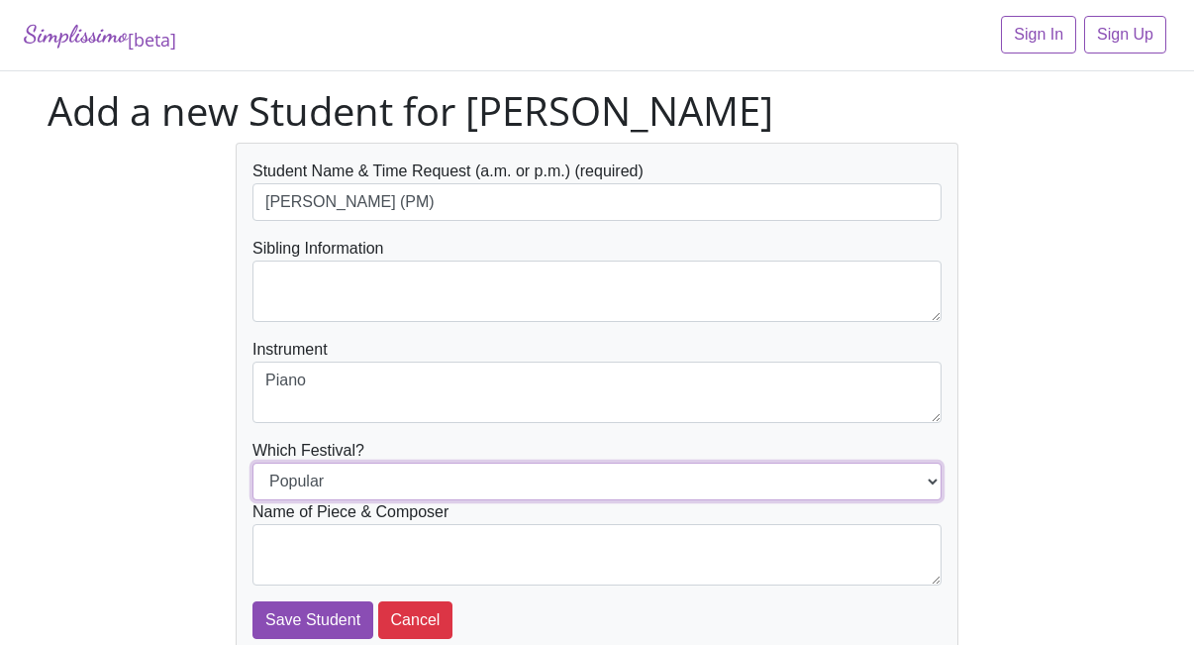
select select "Jazz"
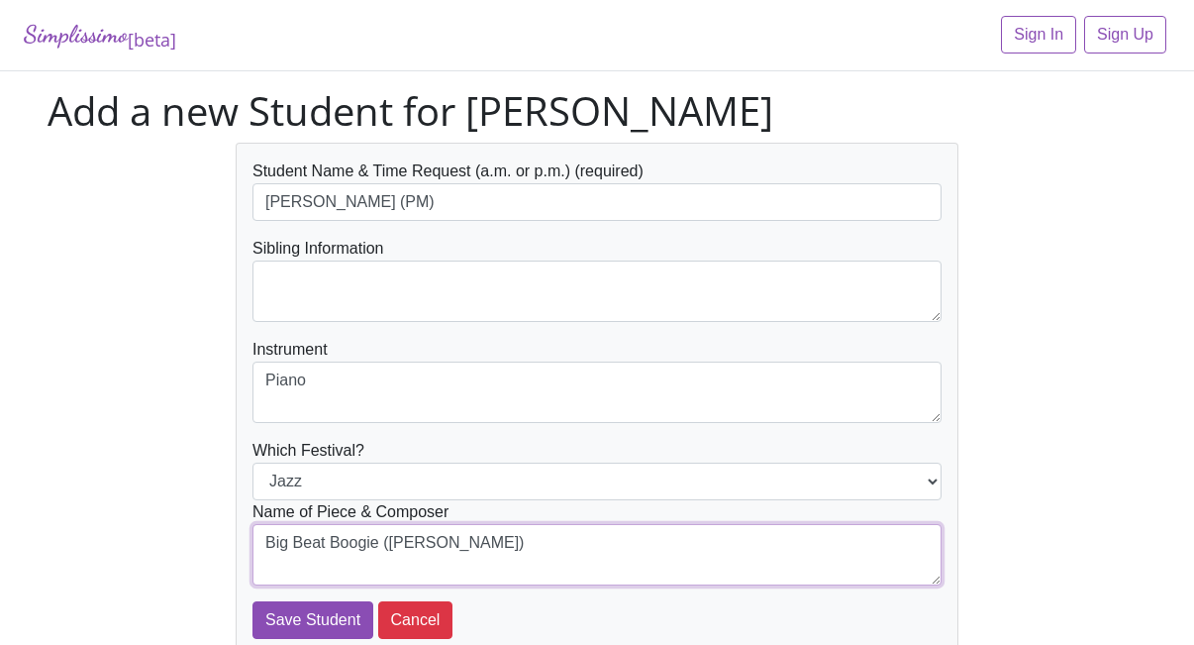
scroll to position [113, 0]
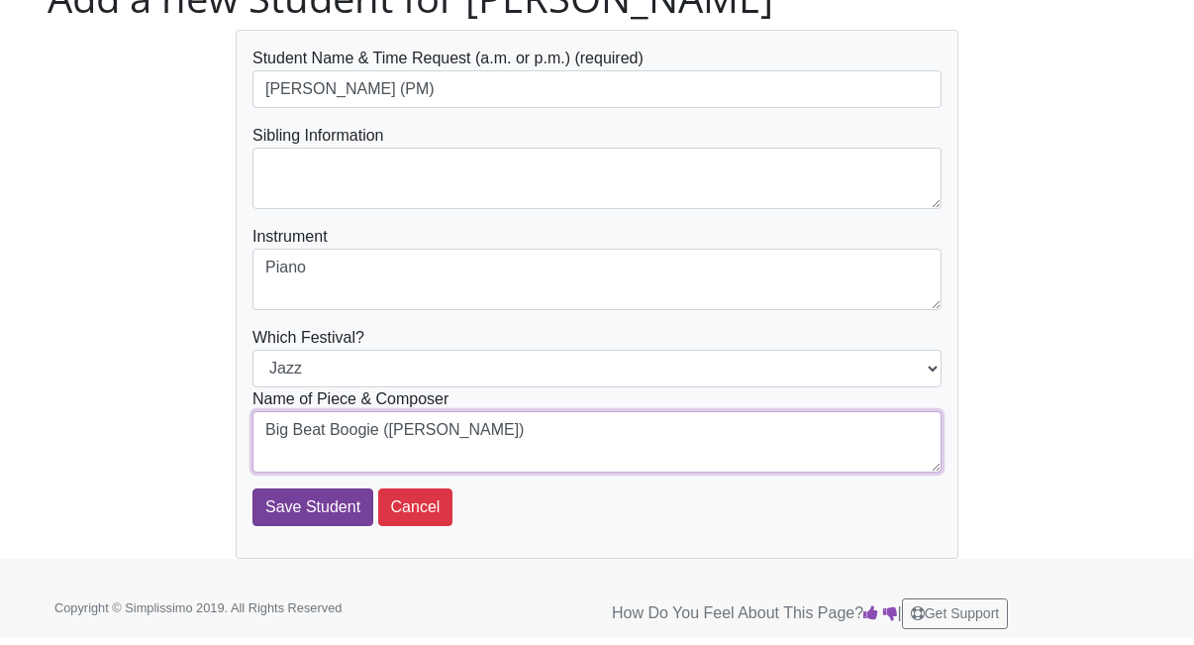
type textarea "Big Beat Boogie (Glover)"
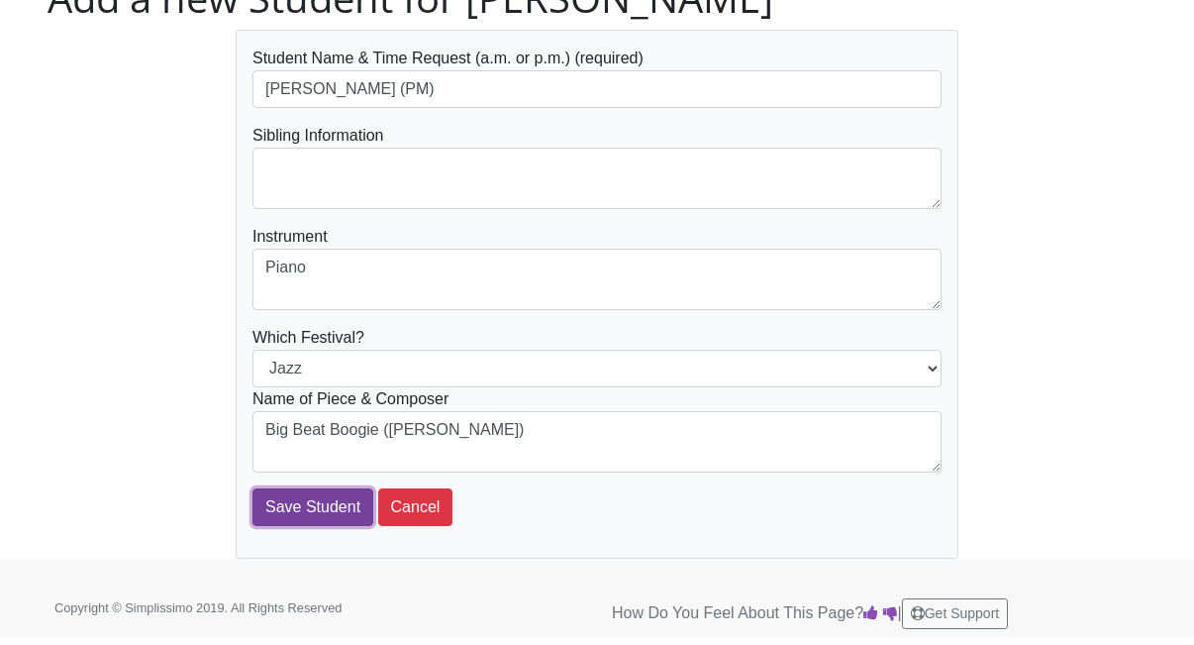
click at [348, 506] on input "Save Student" at bounding box center [313, 507] width 121 height 38
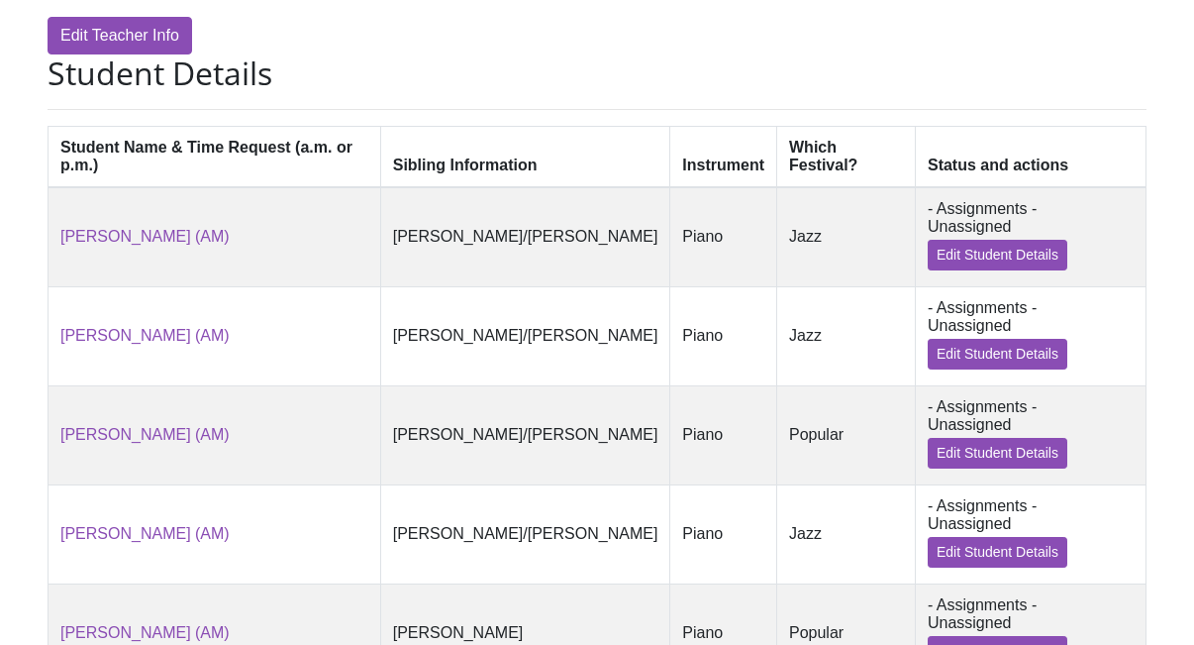
scroll to position [511, 0]
